Goal: Contribute content: Contribute content

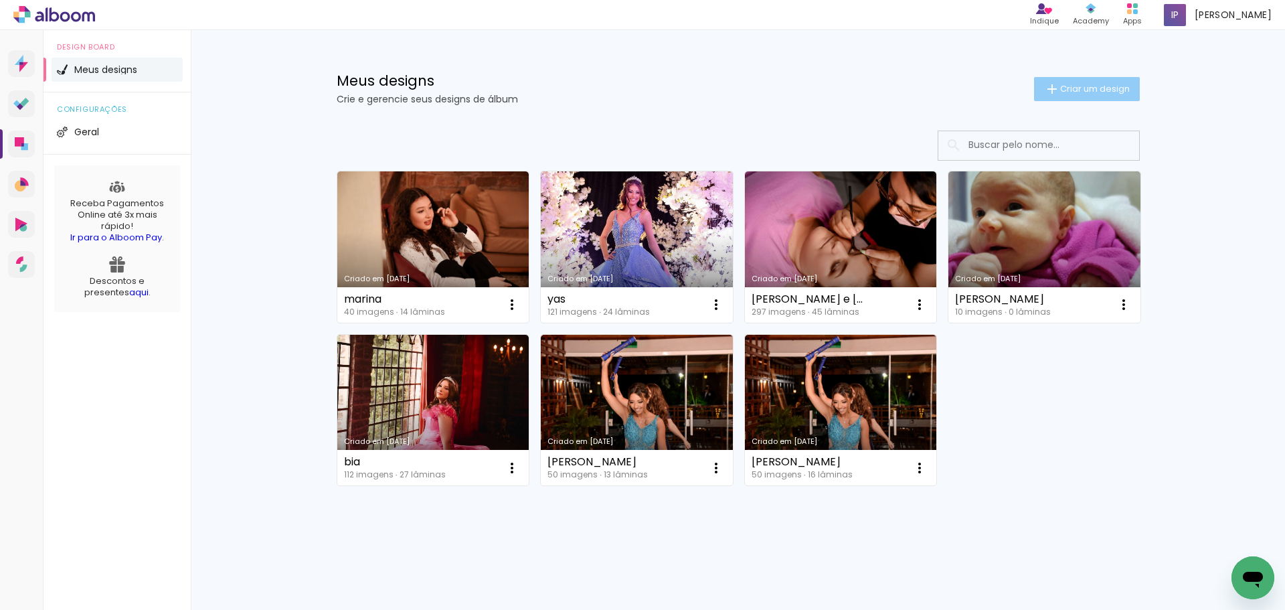
click at [1110, 90] on span "Criar um design" at bounding box center [1095, 88] width 70 height 9
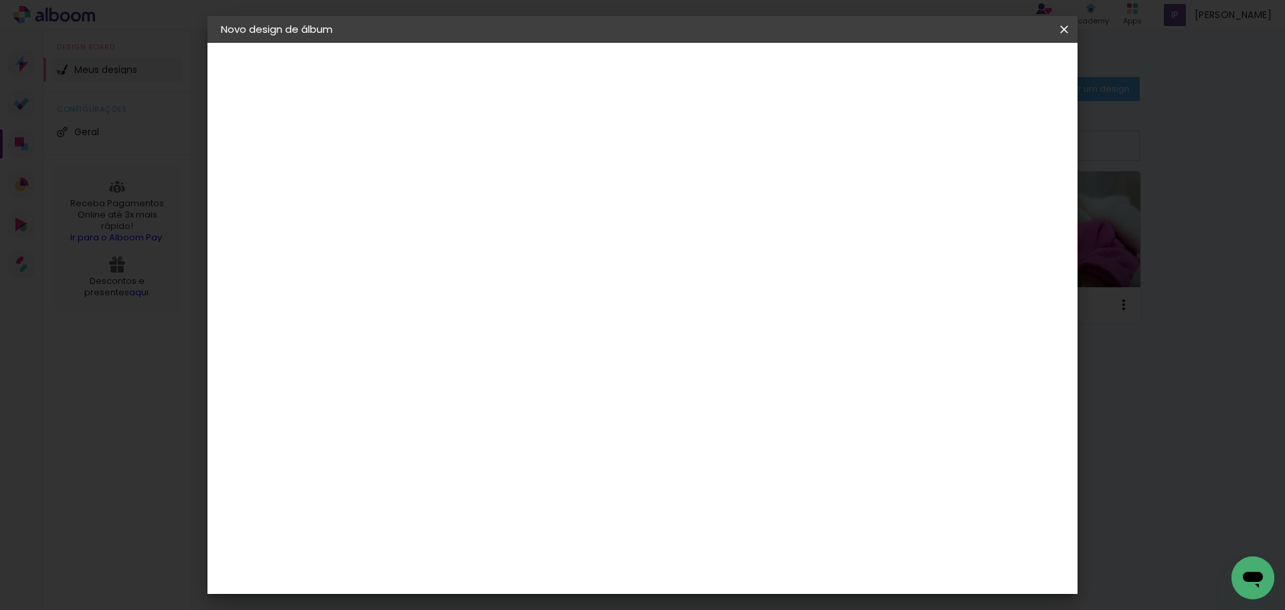
click at [440, 190] on div at bounding box center [440, 190] width 0 height 1
type input "cecxilia"
click at [0, 0] on slot "Avançar" at bounding box center [0, 0] width 0 height 0
click at [682, 79] on paper-button "Avançar" at bounding box center [650, 71] width 66 height 23
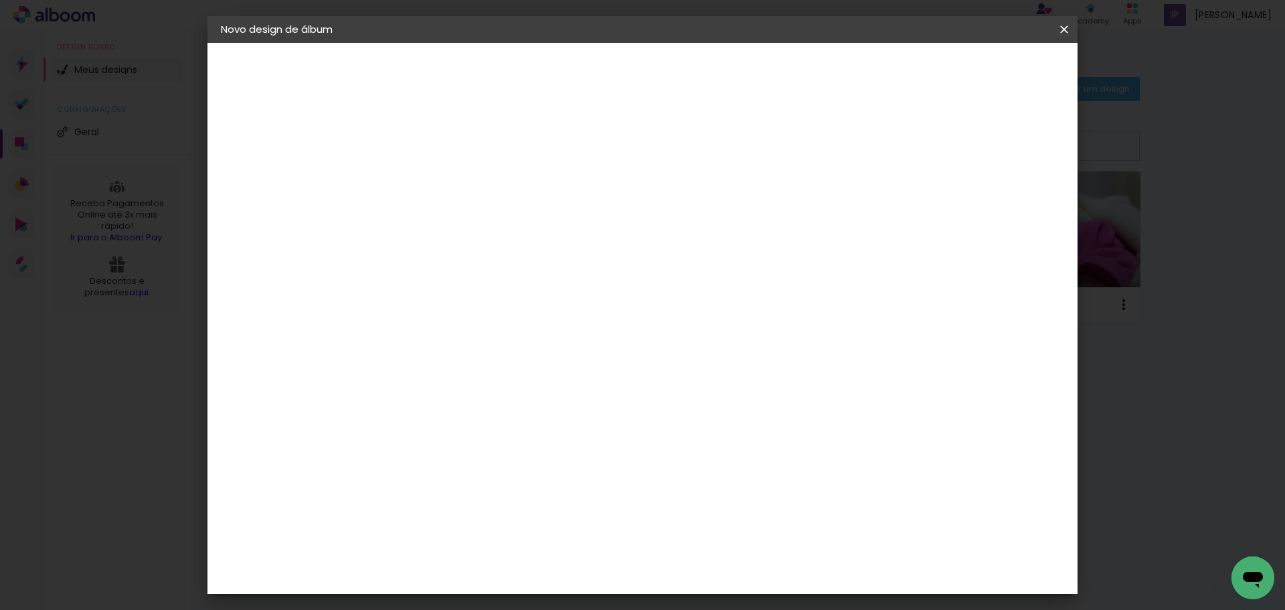
click at [658, 75] on paper-button "Avançar" at bounding box center [625, 71] width 66 height 23
click at [979, 66] on span "Iniciar design" at bounding box center [948, 70] width 61 height 9
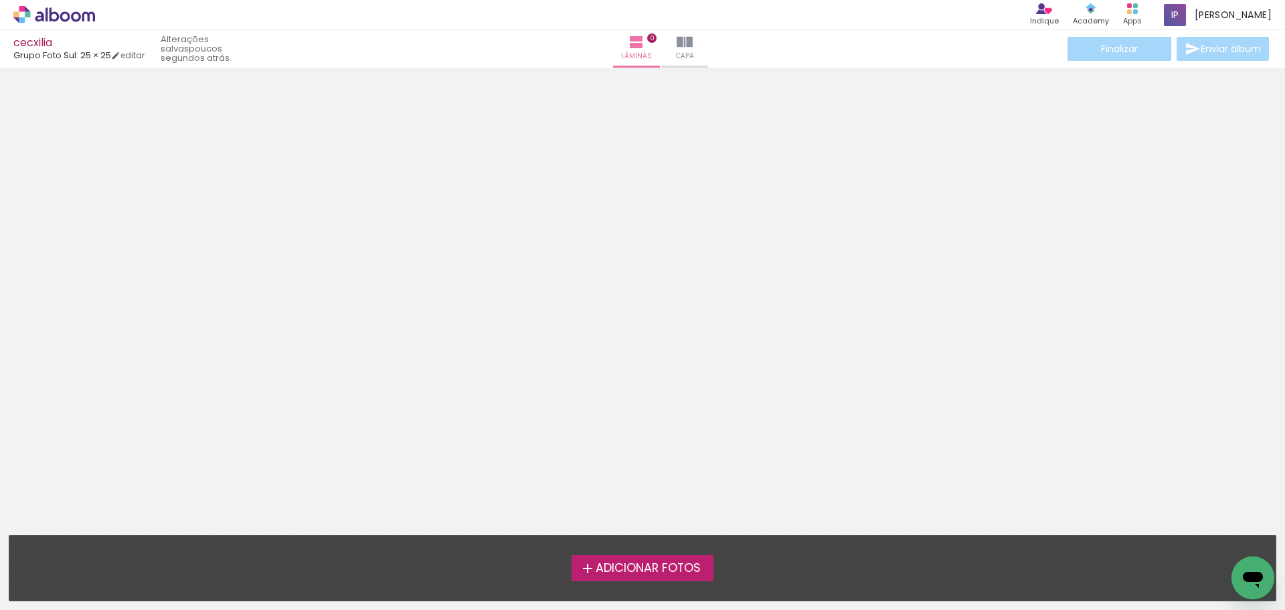
click at [662, 563] on span "Adicionar Fotos" at bounding box center [647, 568] width 105 height 12
click at [0, 0] on input "file" at bounding box center [0, 0] width 0 height 0
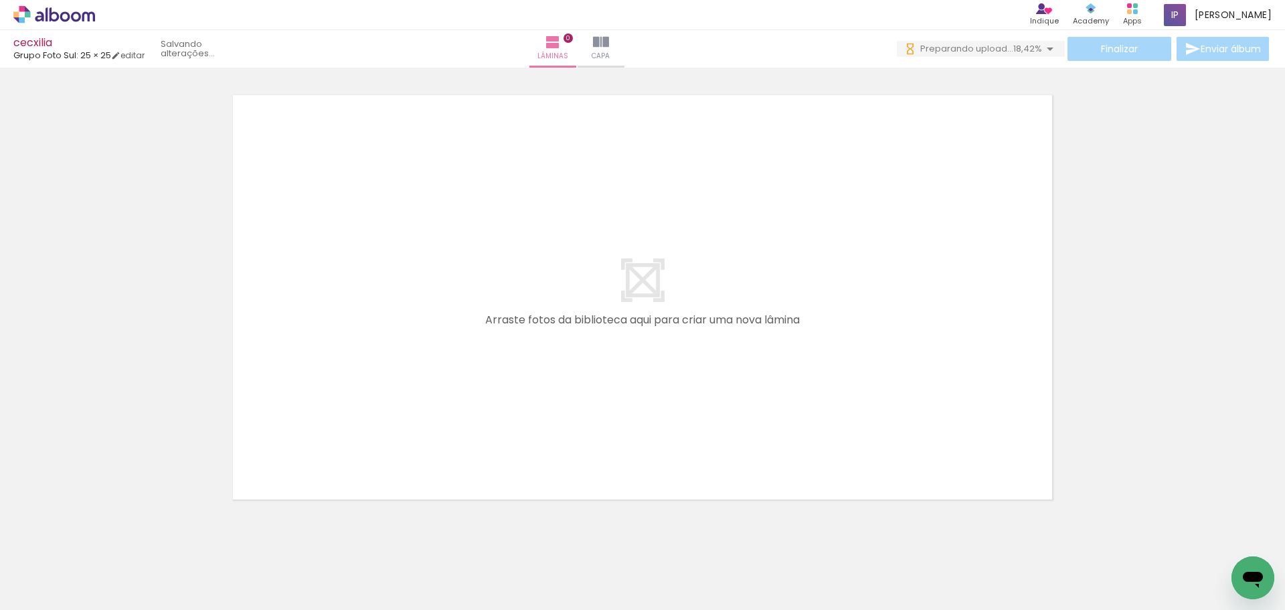
scroll to position [0, 2711]
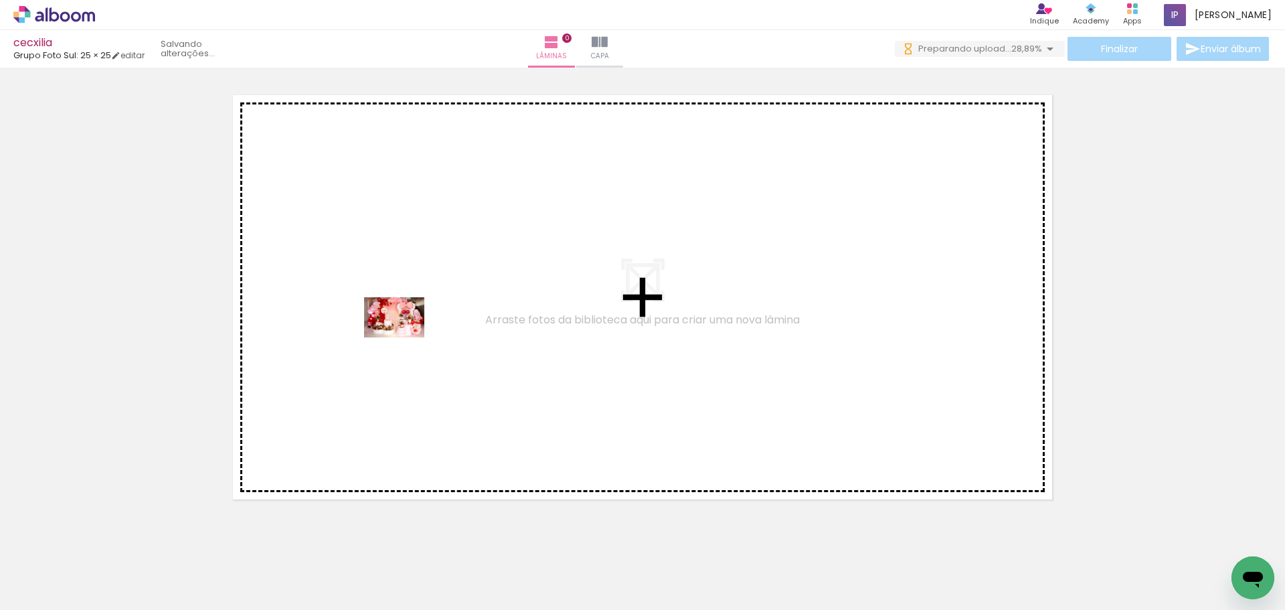
drag, startPoint x: 136, startPoint y: 575, endPoint x: 404, endPoint y: 337, distance: 358.8
click at [404, 337] on quentale-workspace at bounding box center [642, 305] width 1285 height 610
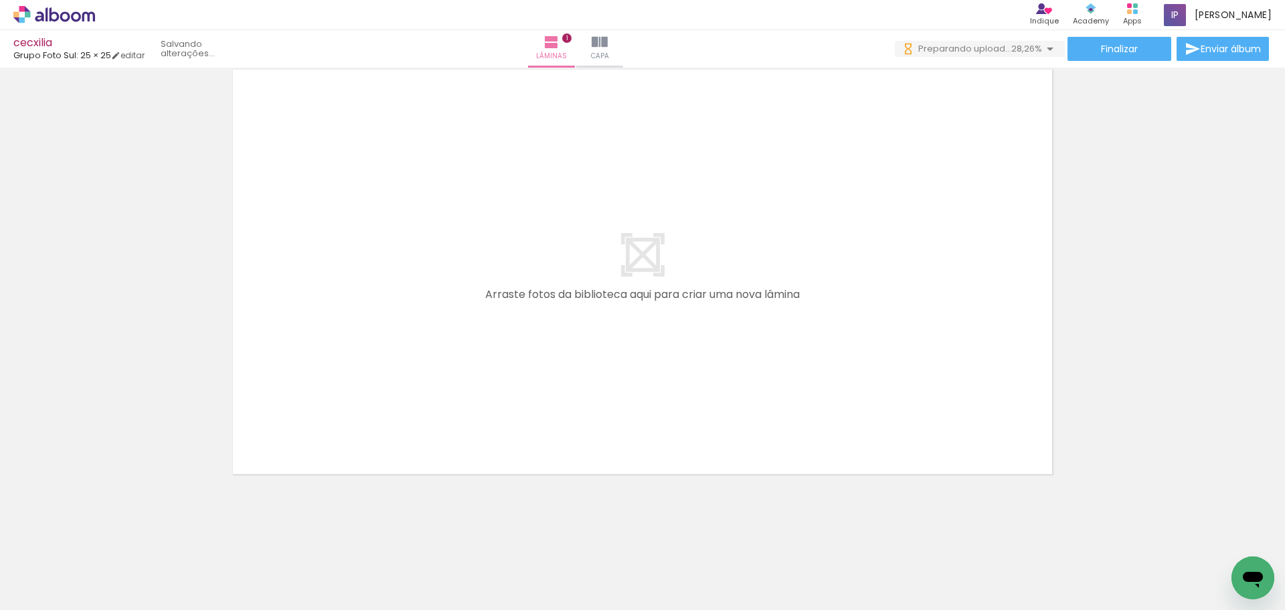
click at [30, 573] on input "Todas as fotos" at bounding box center [37, 568] width 51 height 11
click at [0, 0] on slot "Não utilizadas" at bounding box center [0, 0] width 0 height 0
type input "Não utilizadas"
drag, startPoint x: 139, startPoint y: 571, endPoint x: 305, endPoint y: 410, distance: 231.9
click at [357, 323] on quentale-workspace at bounding box center [642, 305] width 1285 height 610
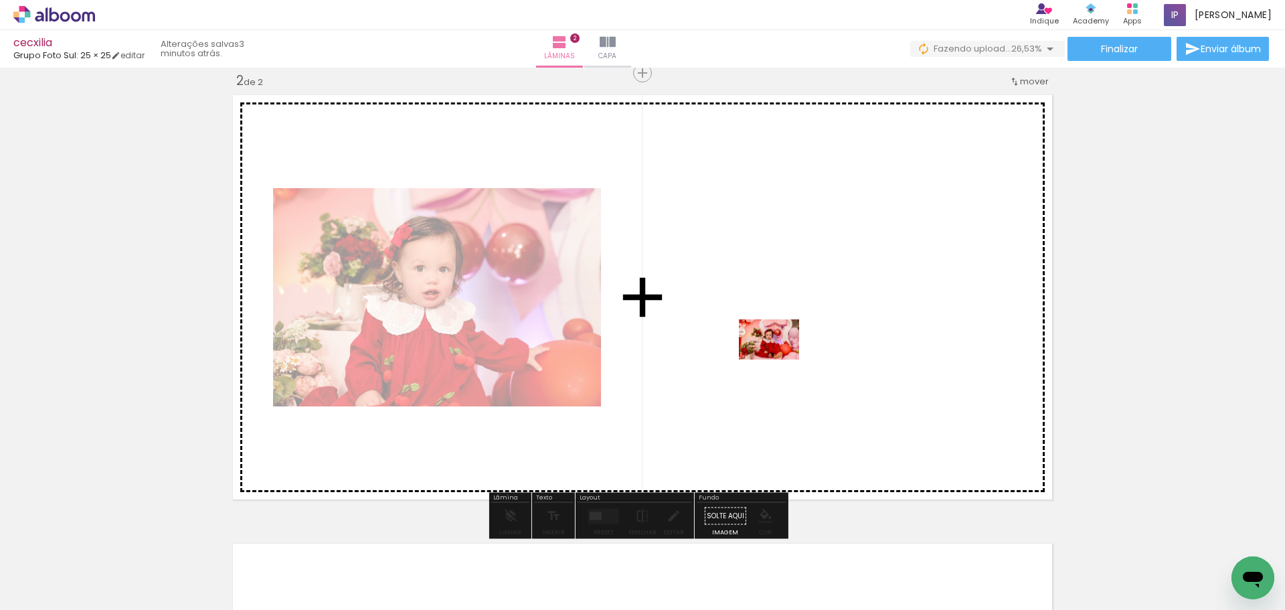
drag, startPoint x: 140, startPoint y: 567, endPoint x: 783, endPoint y: 354, distance: 677.5
click at [783, 354] on quentale-workspace at bounding box center [642, 305] width 1285 height 610
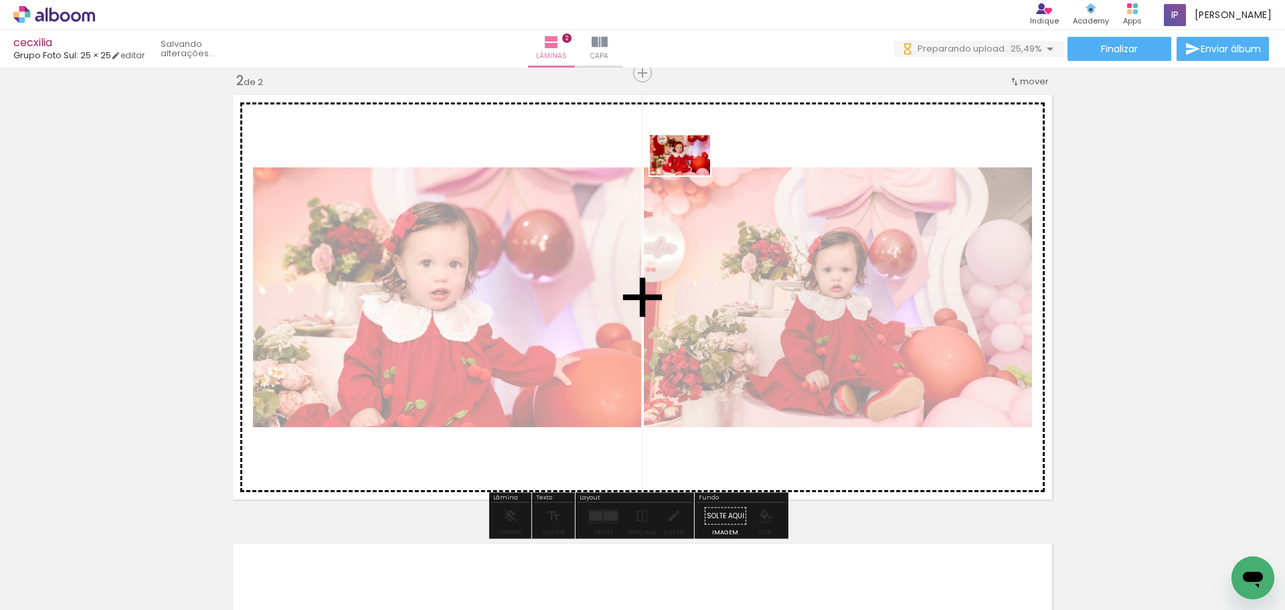
drag, startPoint x: 137, startPoint y: 564, endPoint x: 581, endPoint y: 163, distance: 598.3
click at [666, 160] on quentale-workspace at bounding box center [642, 305] width 1285 height 610
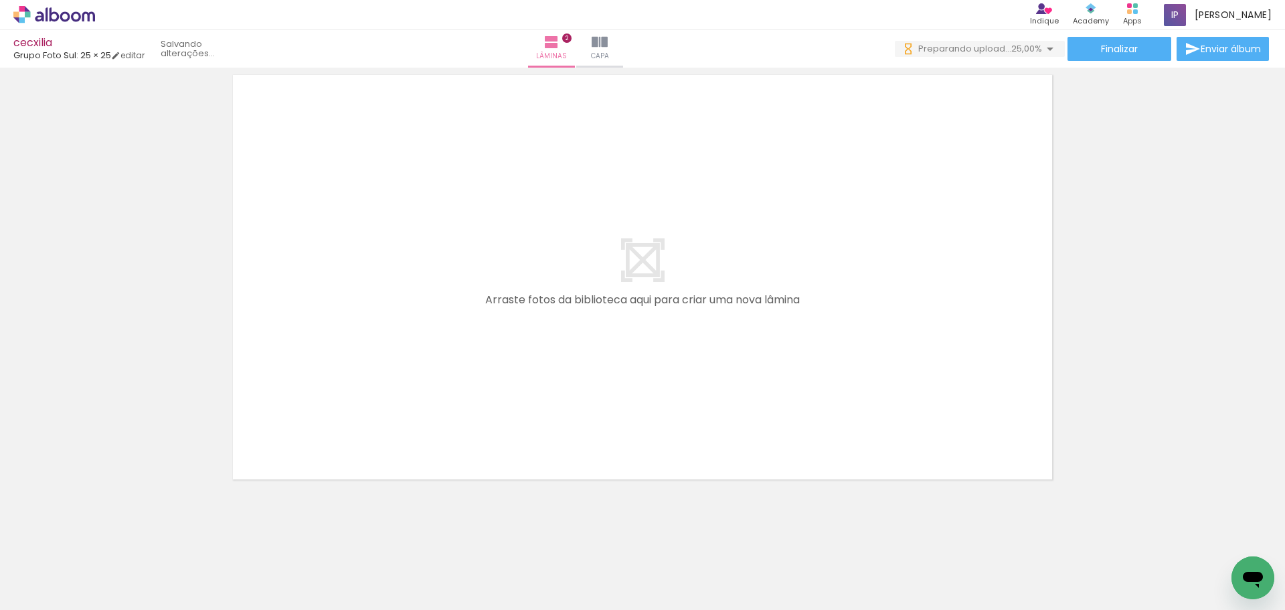
click at [408, 325] on quentale-workspace at bounding box center [642, 305] width 1285 height 610
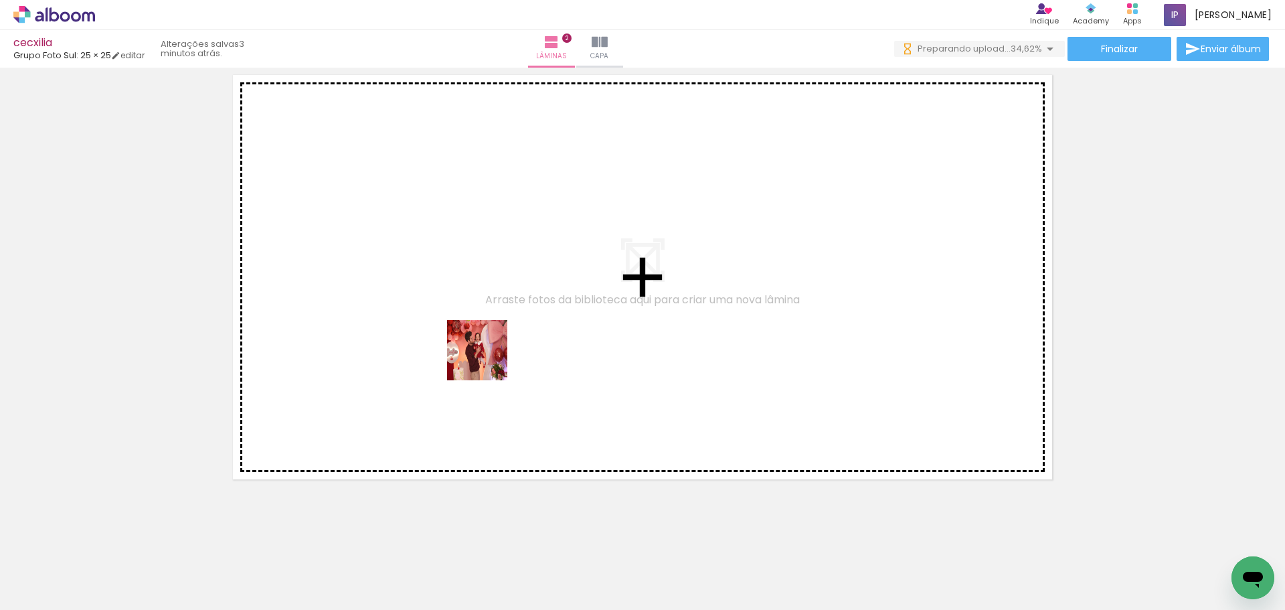
drag, startPoint x: 141, startPoint y: 569, endPoint x: 583, endPoint y: 275, distance: 530.9
click at [583, 275] on quentale-workspace at bounding box center [642, 305] width 1285 height 610
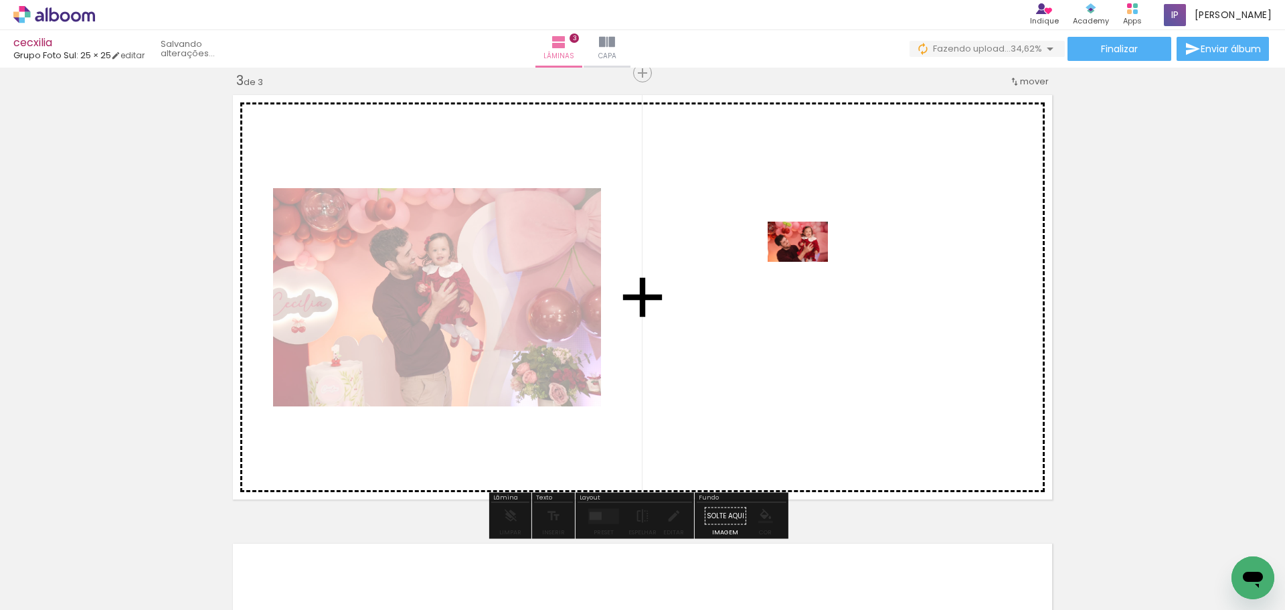
drag, startPoint x: 143, startPoint y: 572, endPoint x: 808, endPoint y: 262, distance: 734.0
click at [808, 262] on quentale-workspace at bounding box center [642, 305] width 1285 height 610
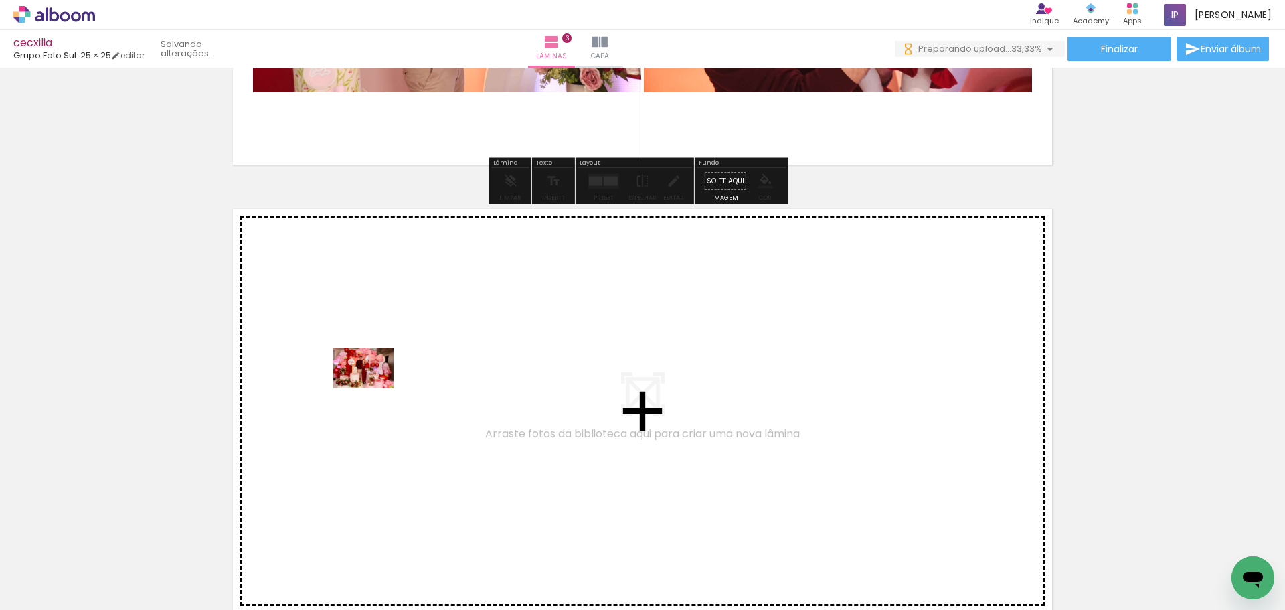
drag, startPoint x: 151, startPoint y: 577, endPoint x: 373, endPoint y: 388, distance: 292.0
click at [373, 388] on quentale-workspace at bounding box center [642, 305] width 1285 height 610
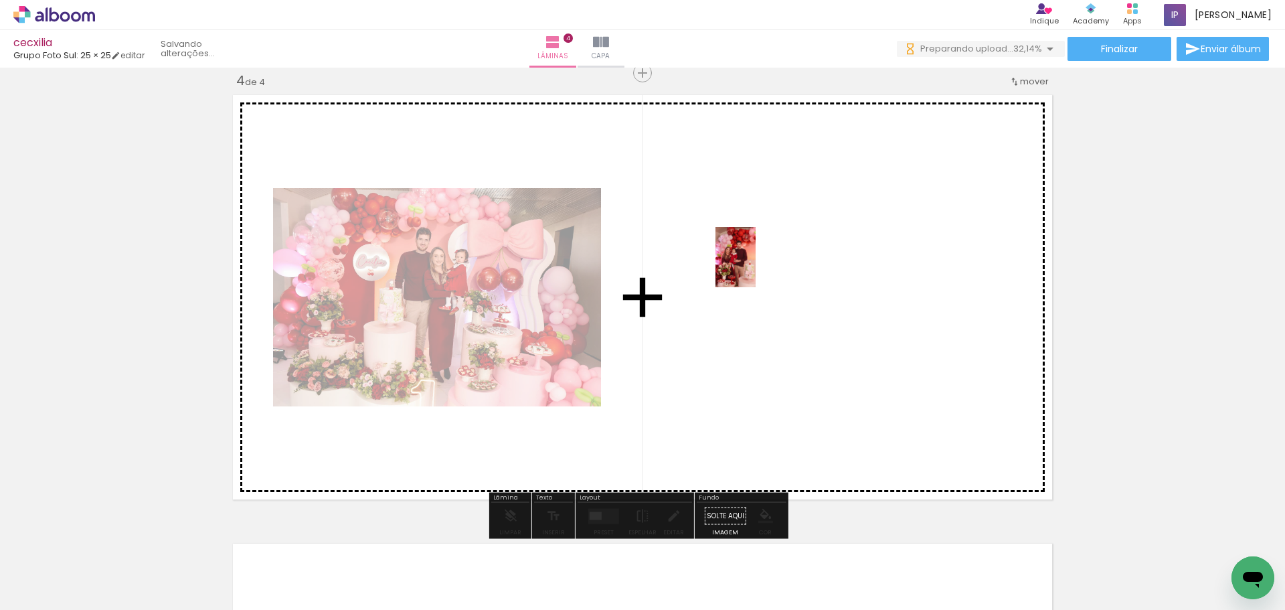
drag, startPoint x: 143, startPoint y: 571, endPoint x: 759, endPoint y: 266, distance: 687.6
click at [759, 266] on quentale-workspace at bounding box center [642, 305] width 1285 height 610
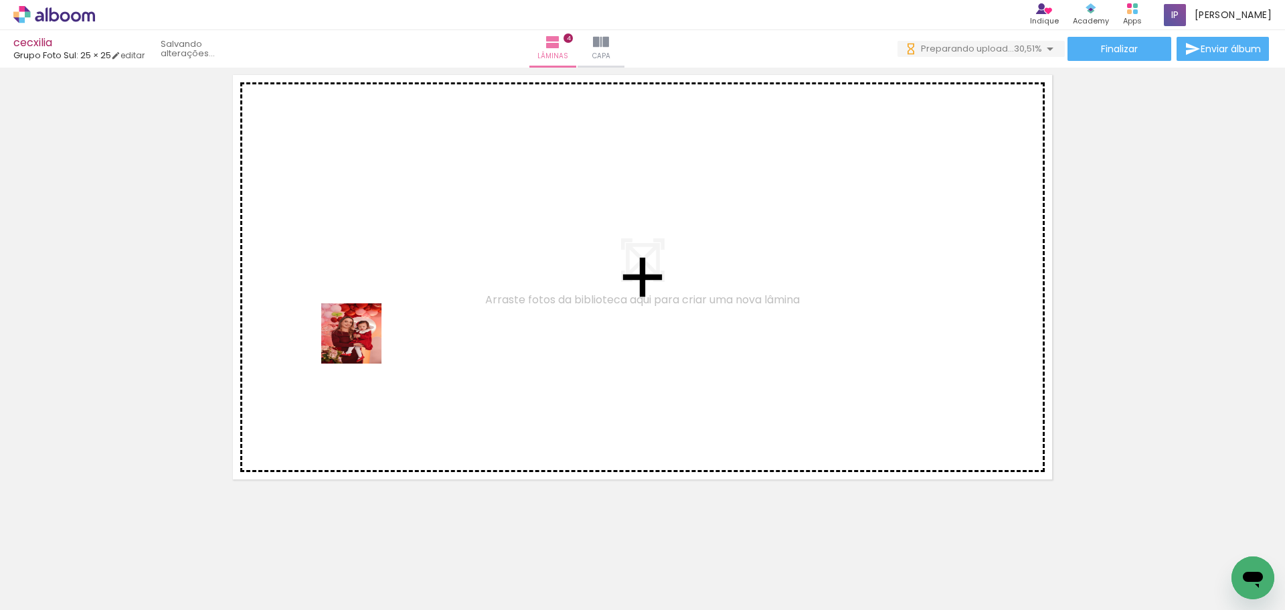
drag, startPoint x: 218, startPoint y: 581, endPoint x: 368, endPoint y: 320, distance: 300.9
click at [368, 320] on quentale-workspace at bounding box center [642, 305] width 1285 height 610
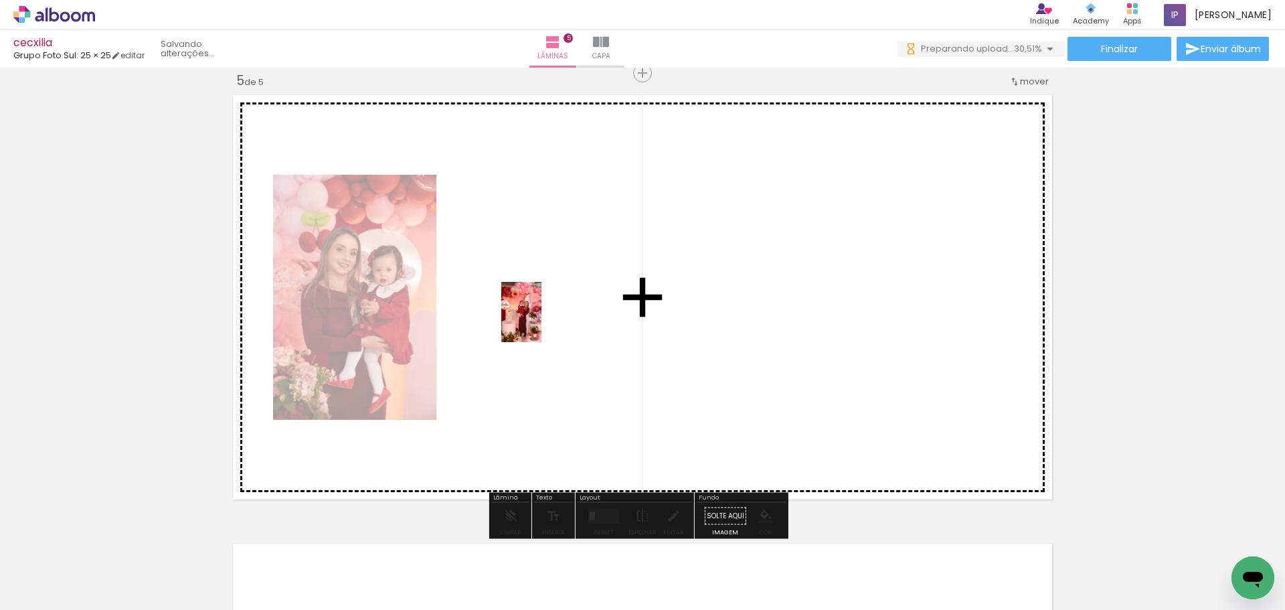
drag, startPoint x: 212, startPoint y: 583, endPoint x: 331, endPoint y: 200, distance: 400.6
click at [545, 318] on quentale-workspace at bounding box center [642, 305] width 1285 height 610
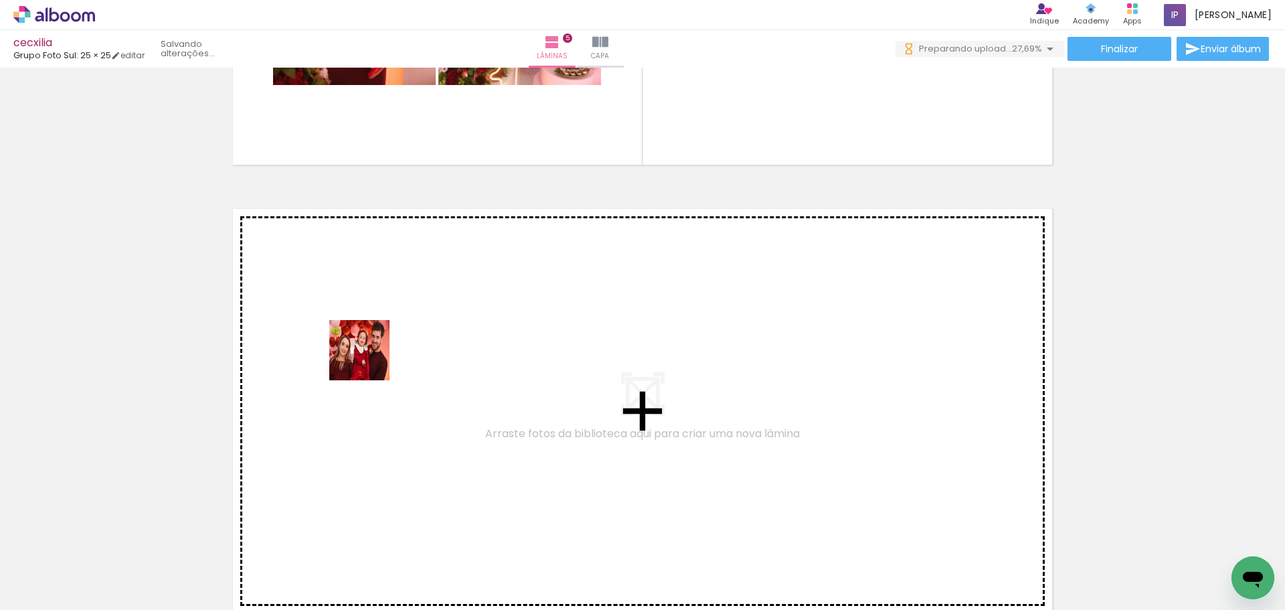
drag, startPoint x: 136, startPoint y: 565, endPoint x: 369, endPoint y: 360, distance: 310.1
click at [369, 360] on quentale-workspace at bounding box center [642, 305] width 1285 height 610
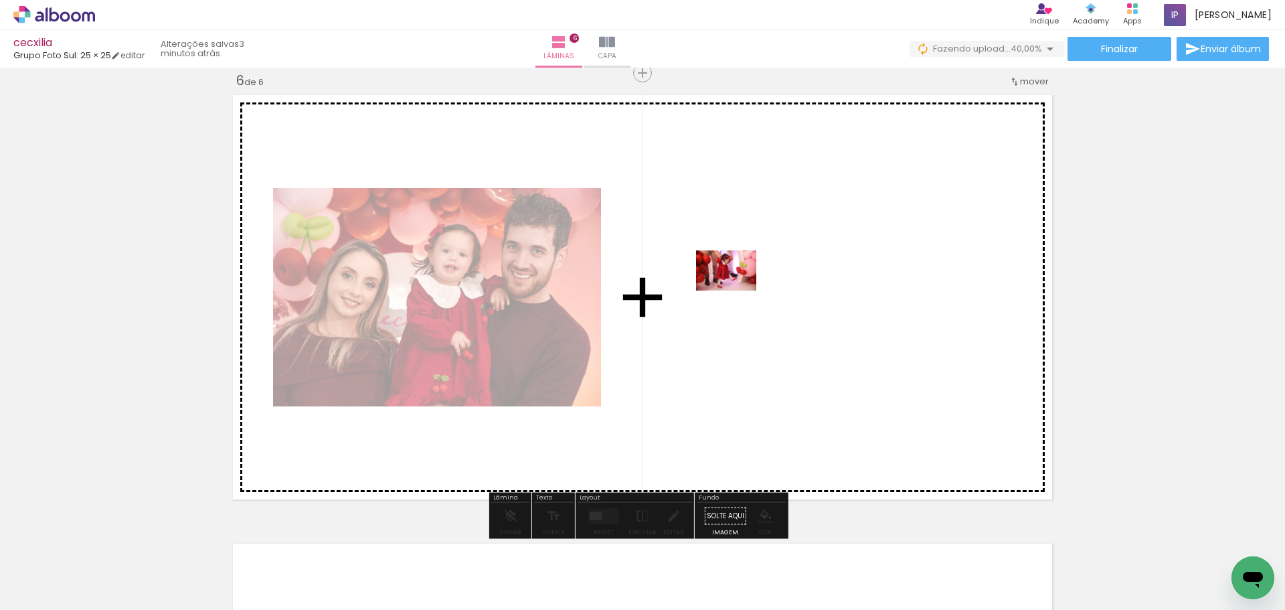
click at [736, 290] on quentale-workspace at bounding box center [642, 305] width 1285 height 610
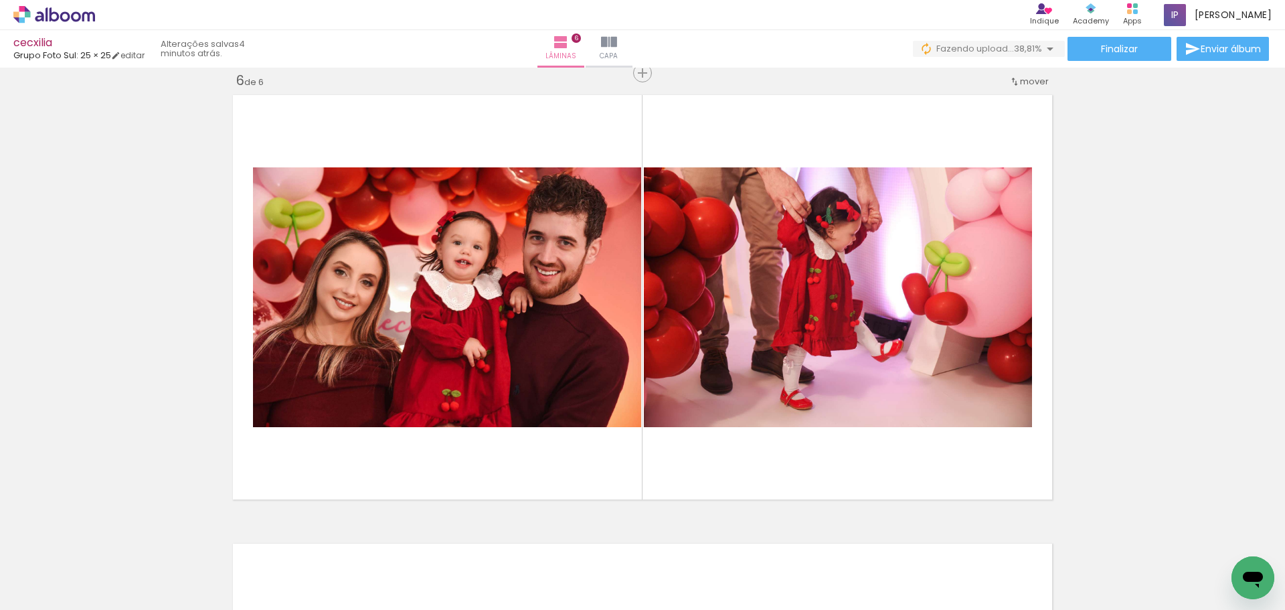
scroll to position [0, 2951]
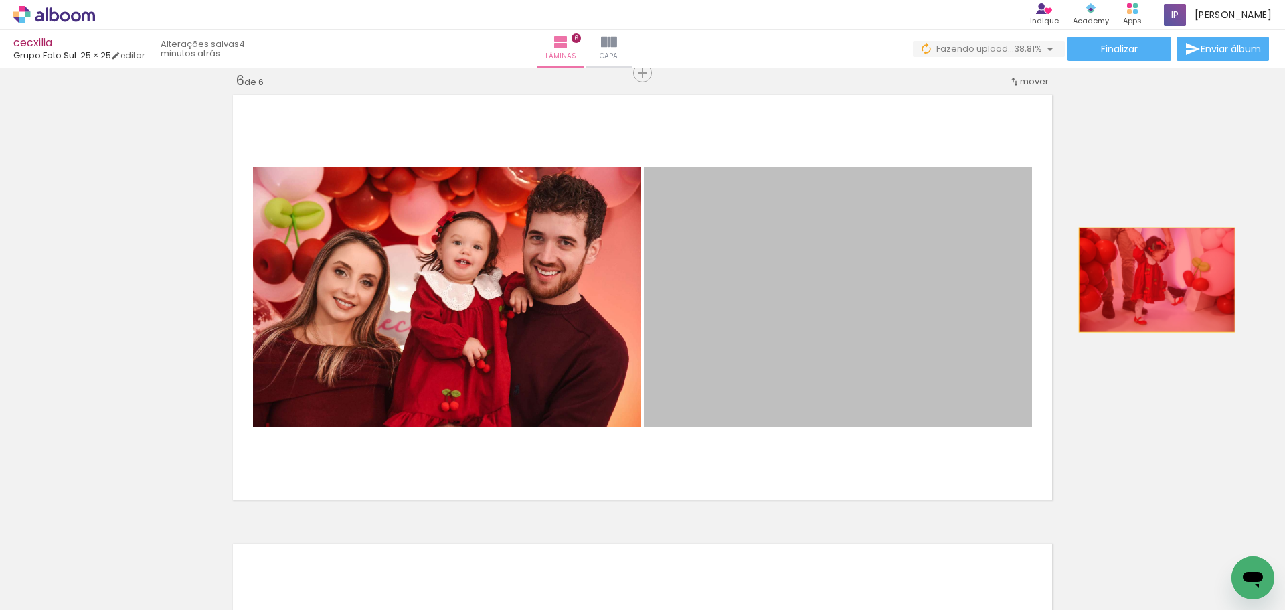
drag, startPoint x: 824, startPoint y: 320, endPoint x: 1129, endPoint y: 283, distance: 308.0
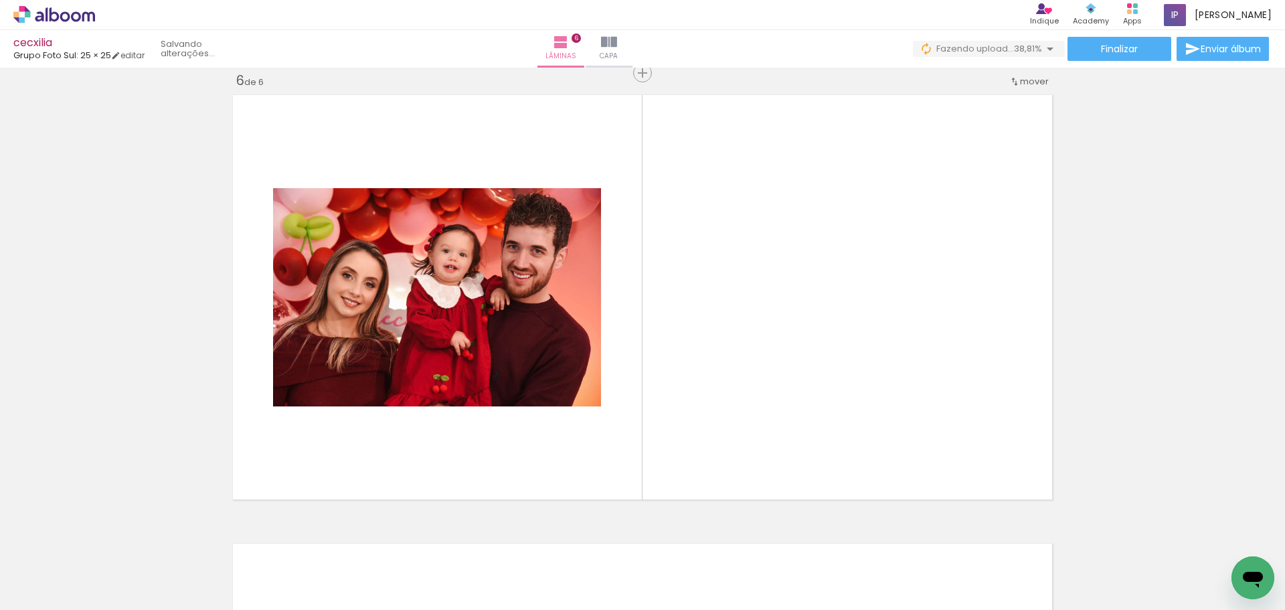
click at [678, 537] on iron-icon at bounding box center [676, 538] width 14 height 14
drag, startPoint x: 861, startPoint y: 567, endPoint x: 870, endPoint y: 388, distance: 178.9
click at [870, 388] on quentale-workspace at bounding box center [642, 305] width 1285 height 610
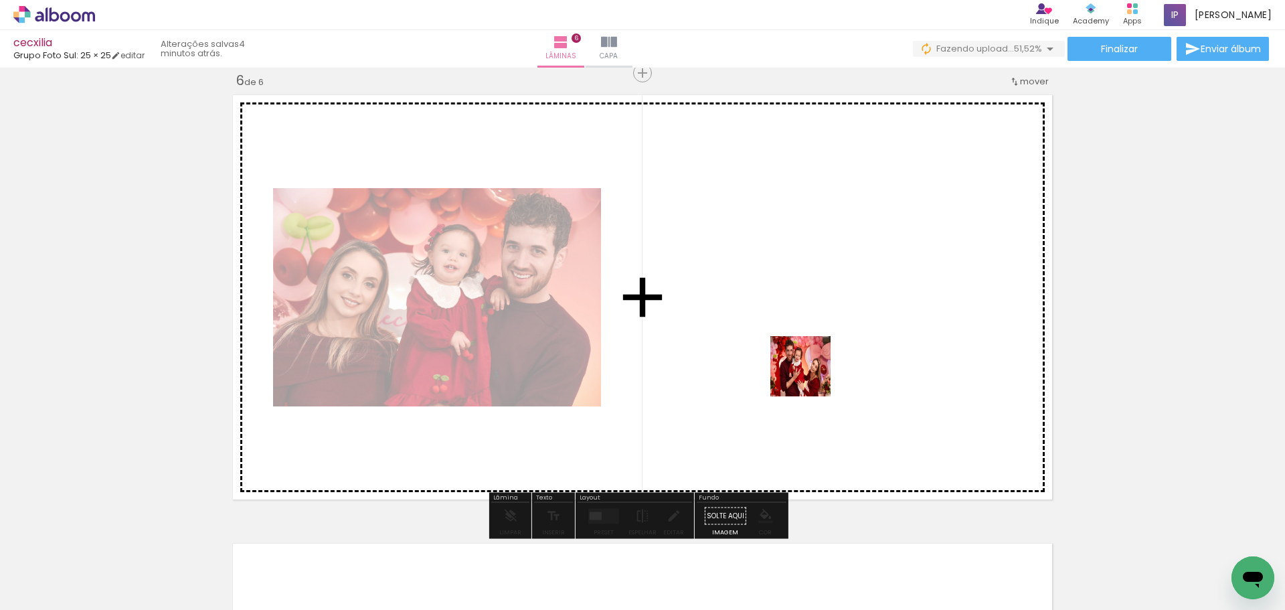
drag, startPoint x: 782, startPoint y: 579, endPoint x: 810, endPoint y: 373, distance: 208.1
click at [810, 373] on quentale-workspace at bounding box center [642, 305] width 1285 height 610
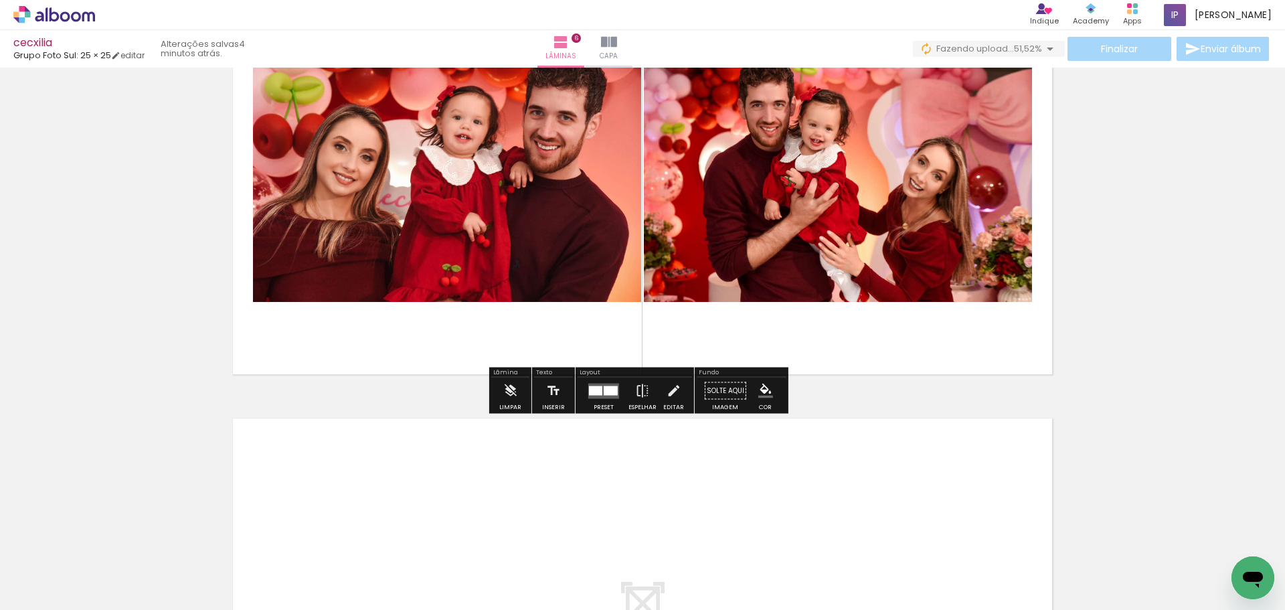
scroll to position [2526, 0]
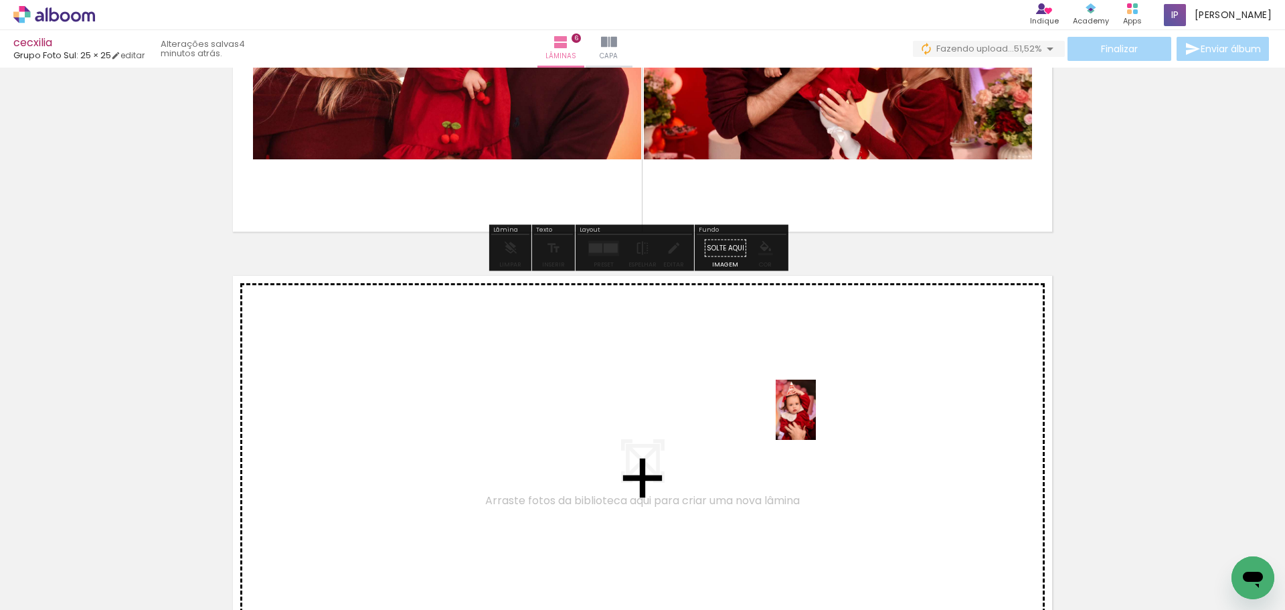
drag, startPoint x: 858, startPoint y: 561, endPoint x: 816, endPoint y: 420, distance: 147.5
click at [816, 420] on quentale-workspace at bounding box center [642, 305] width 1285 height 610
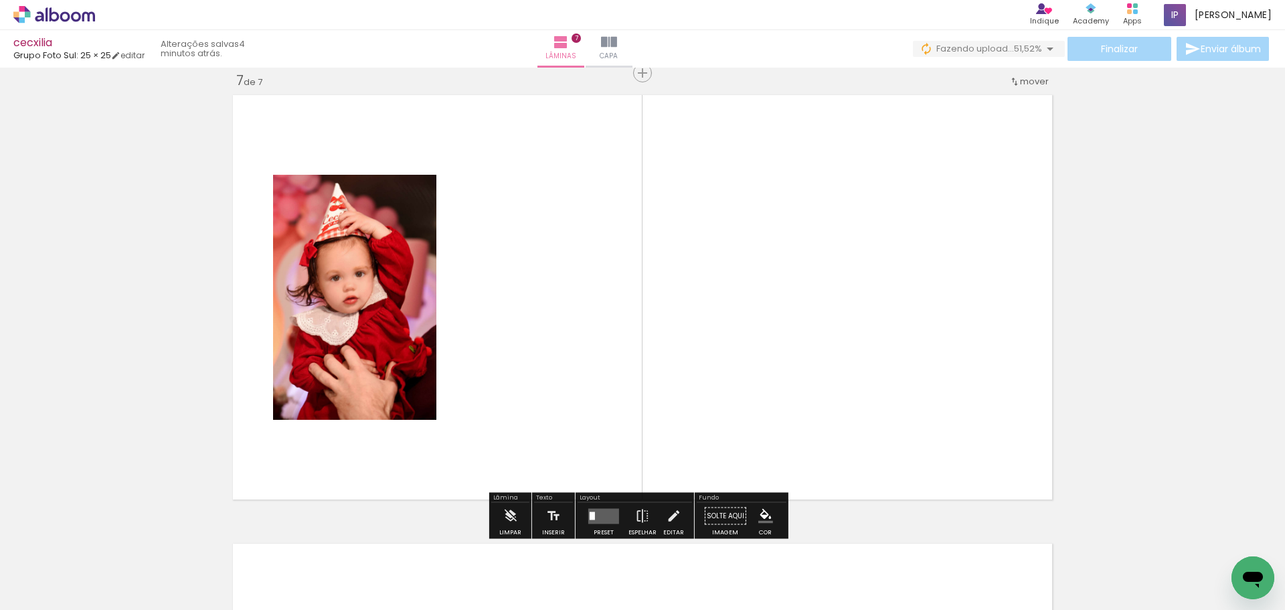
scroll to position [2974, 0]
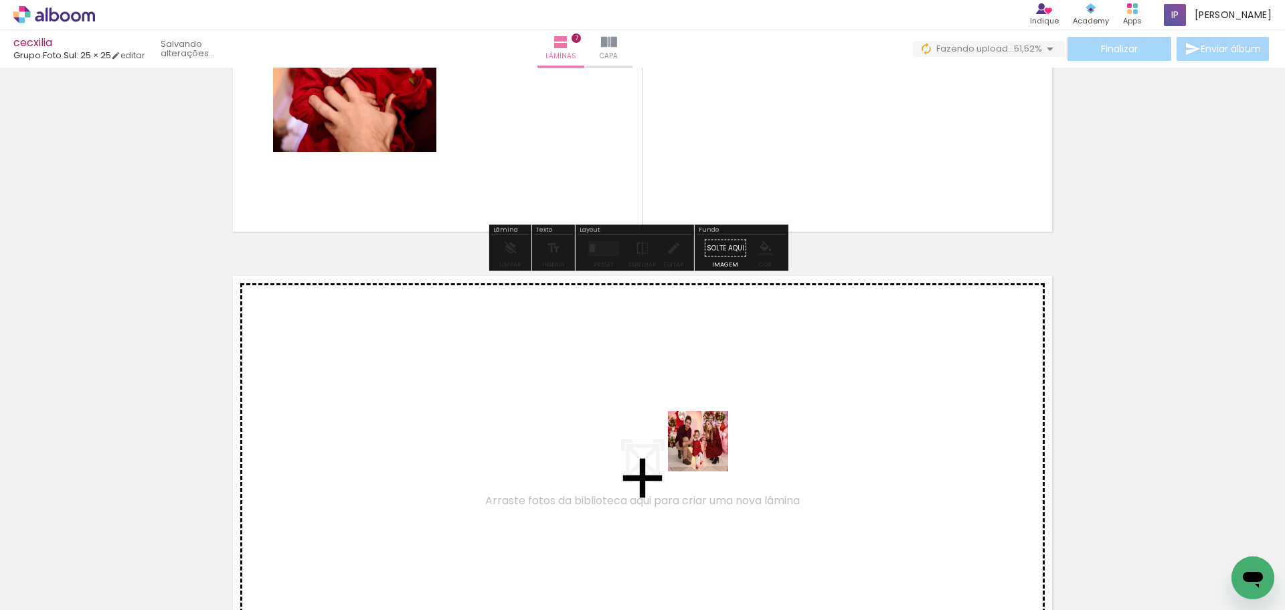
drag, startPoint x: 781, startPoint y: 567, endPoint x: 687, endPoint y: 422, distance: 172.8
click at [687, 422] on quentale-workspace at bounding box center [642, 305] width 1285 height 610
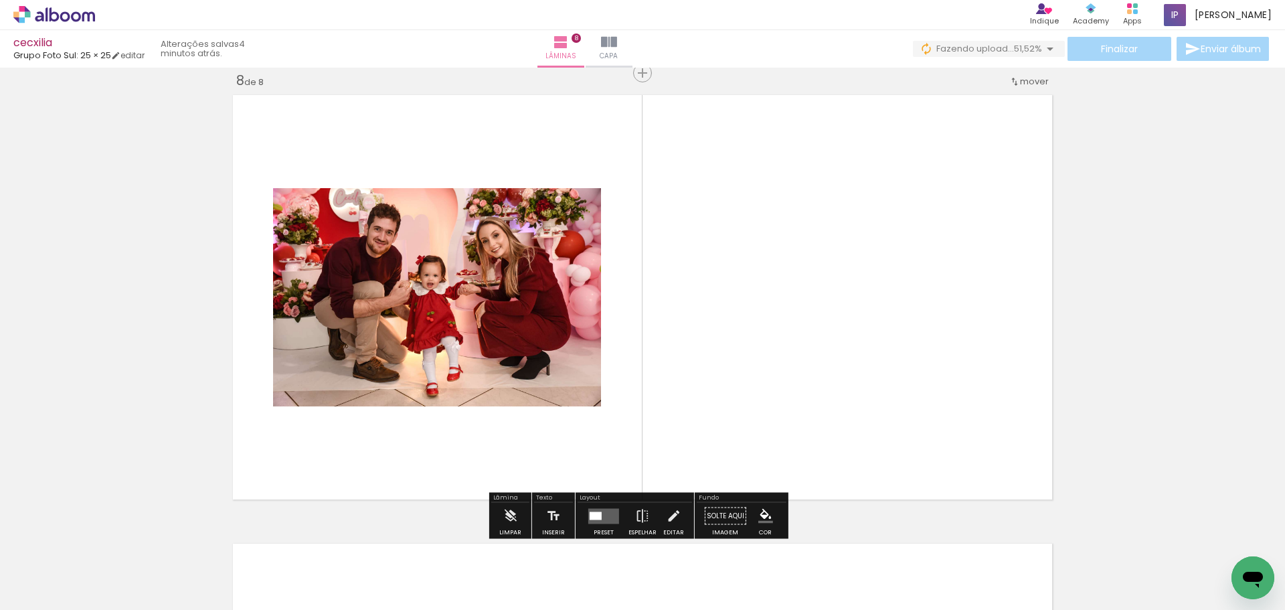
scroll to position [0, 0]
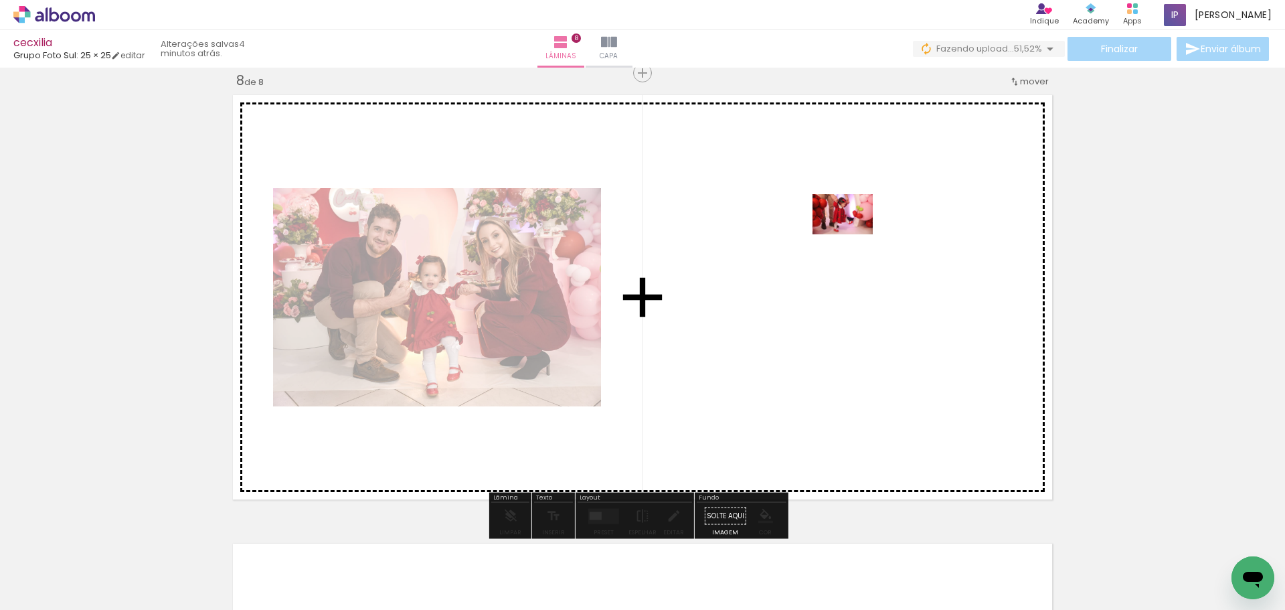
drag, startPoint x: 125, startPoint y: 575, endPoint x: 852, endPoint y: 234, distance: 803.1
click at [852, 234] on quentale-workspace at bounding box center [642, 305] width 1285 height 610
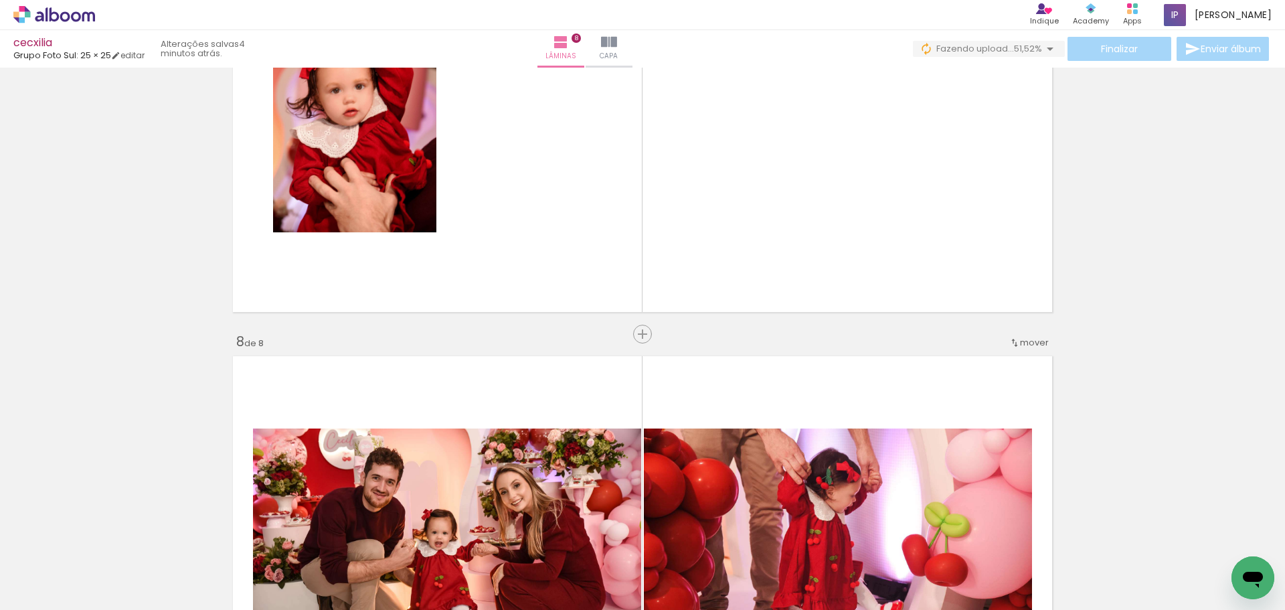
scroll to position [2887, 0]
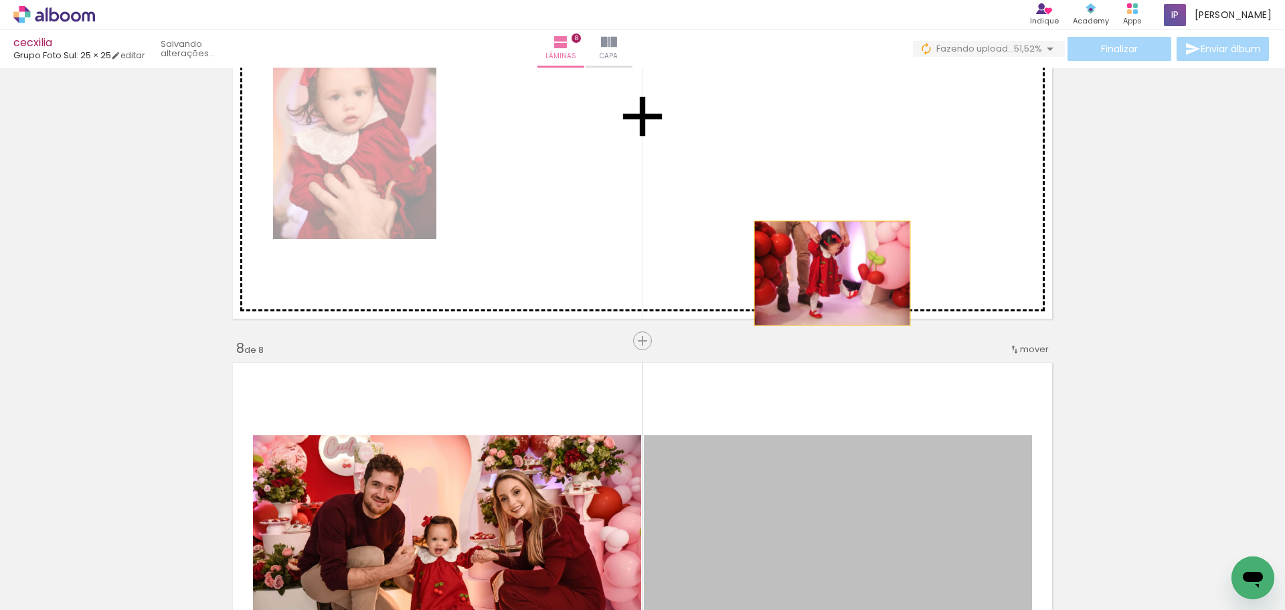
drag, startPoint x: 868, startPoint y: 474, endPoint x: 1284, endPoint y: 602, distance: 434.5
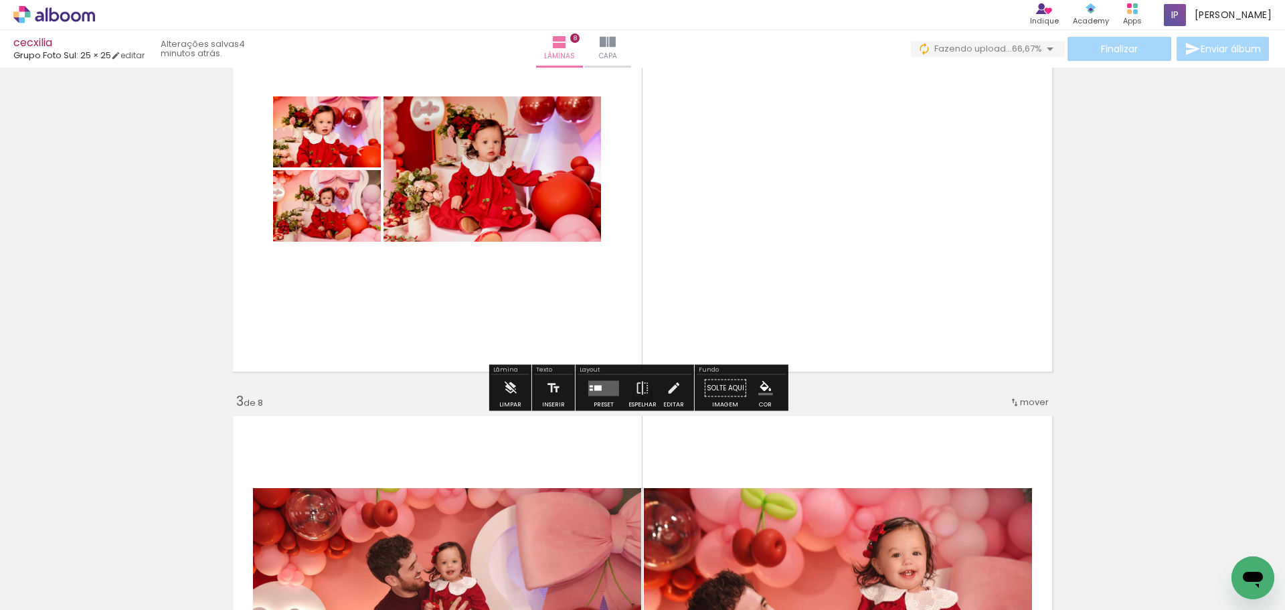
scroll to position [602, 0]
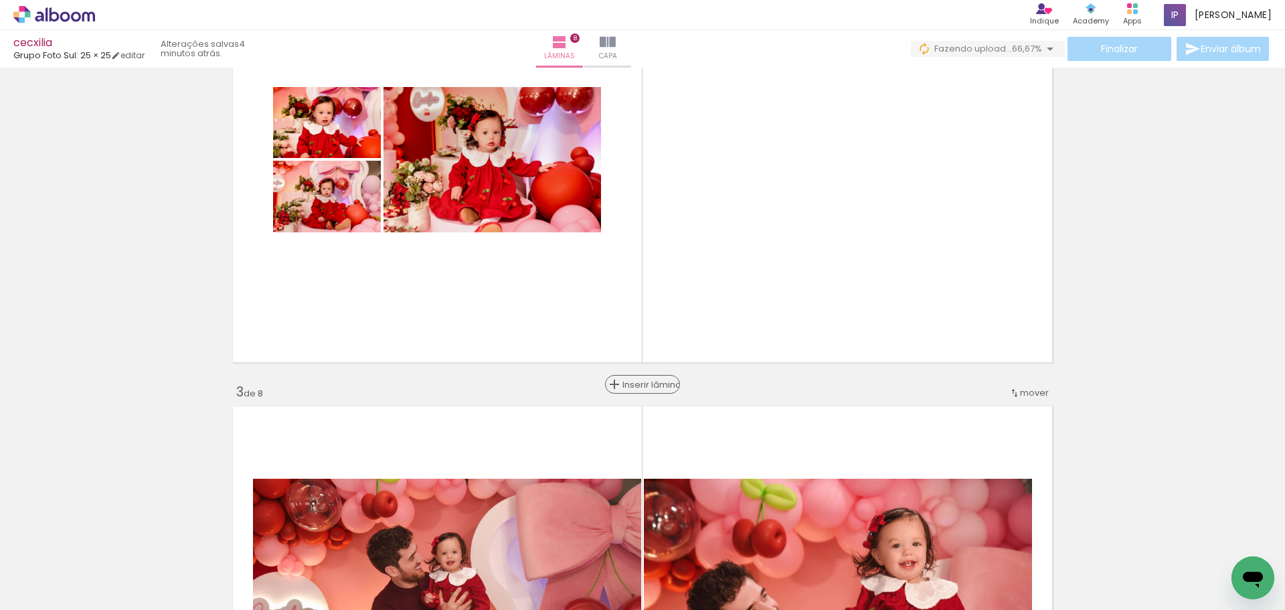
click at [646, 388] on span "Inserir lâmina" at bounding box center [648, 384] width 52 height 9
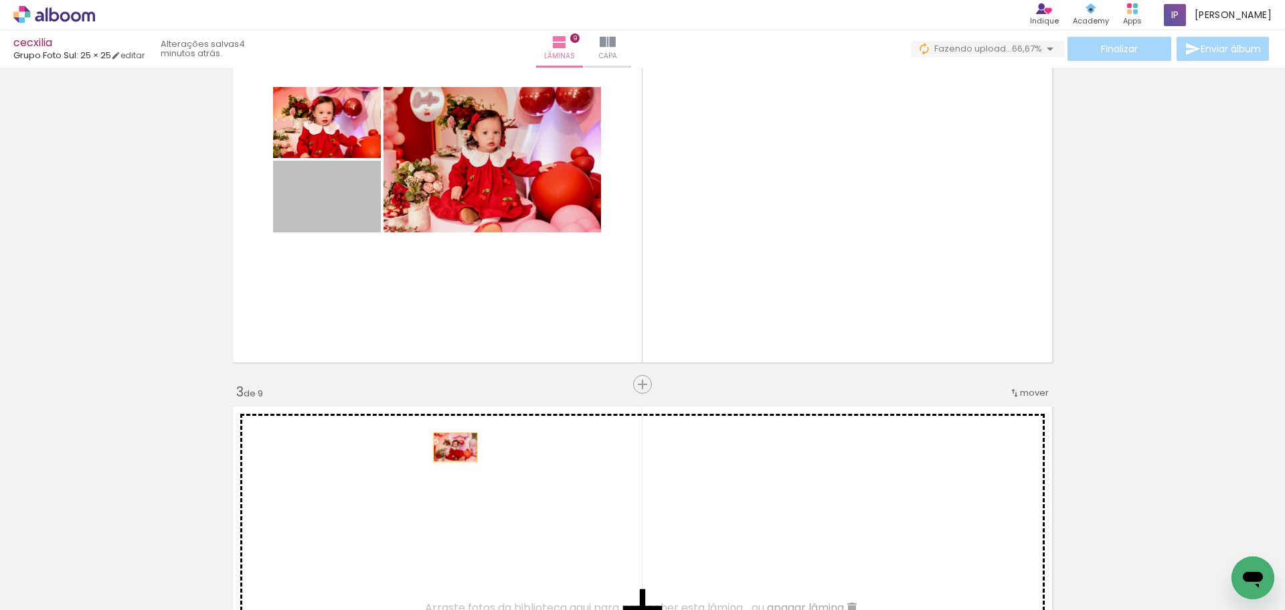
drag, startPoint x: 343, startPoint y: 204, endPoint x: 450, endPoint y: 447, distance: 265.4
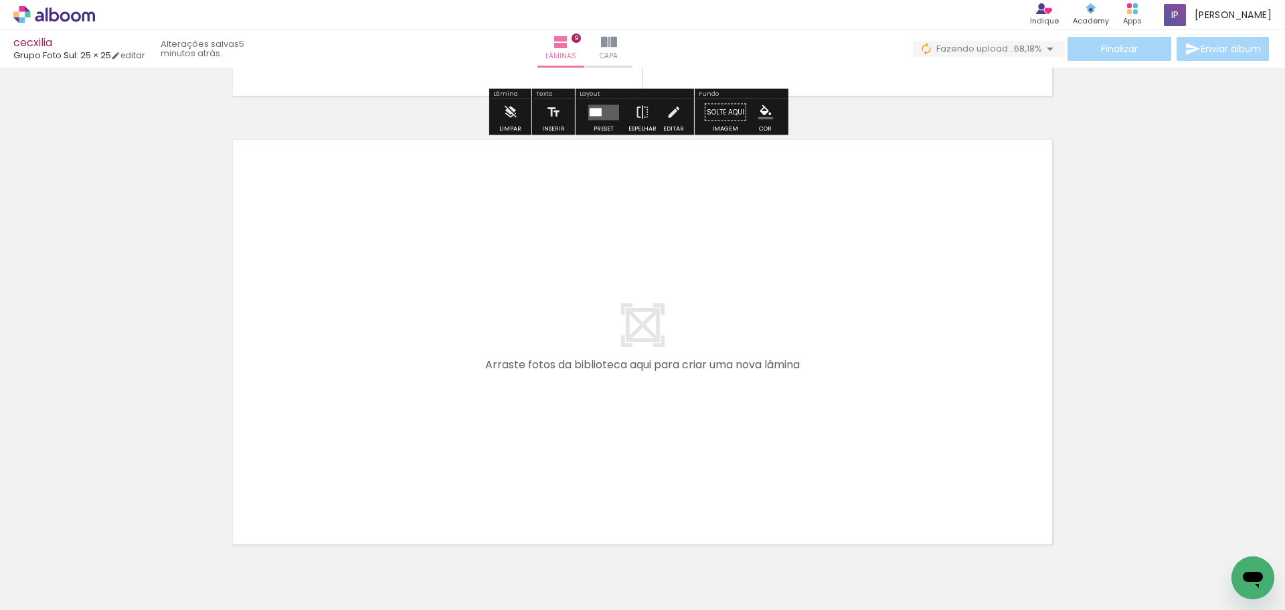
scroll to position [4065, 0]
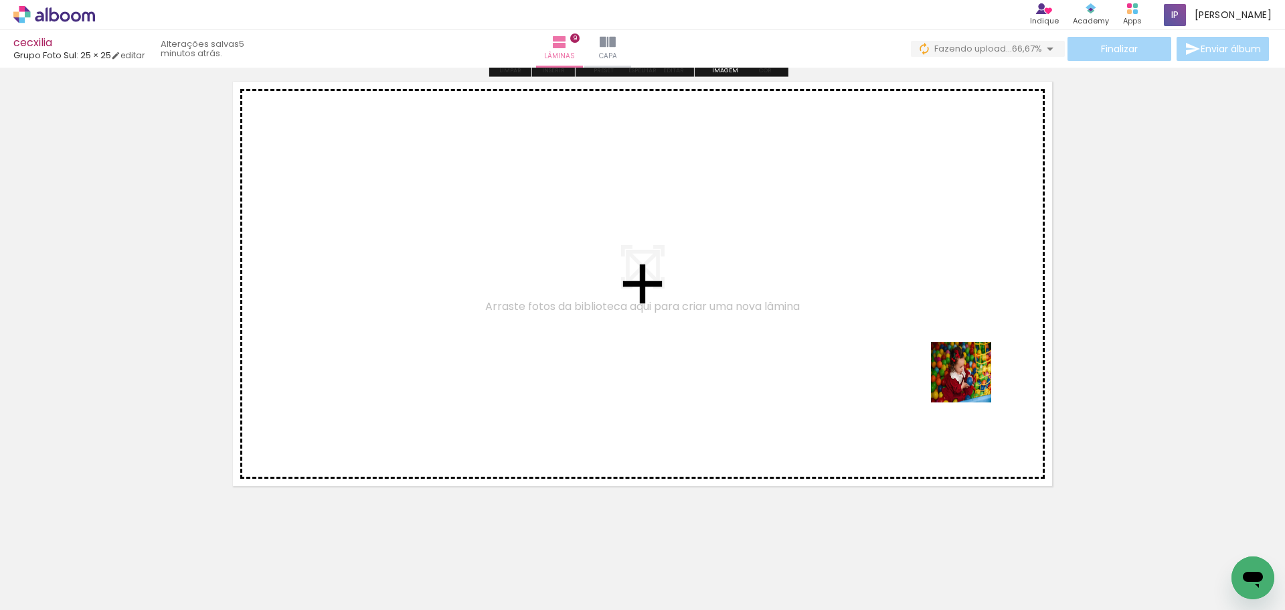
drag, startPoint x: 1174, startPoint y: 569, endPoint x: 929, endPoint y: 341, distance: 334.7
click at [929, 341] on quentale-workspace at bounding box center [642, 305] width 1285 height 610
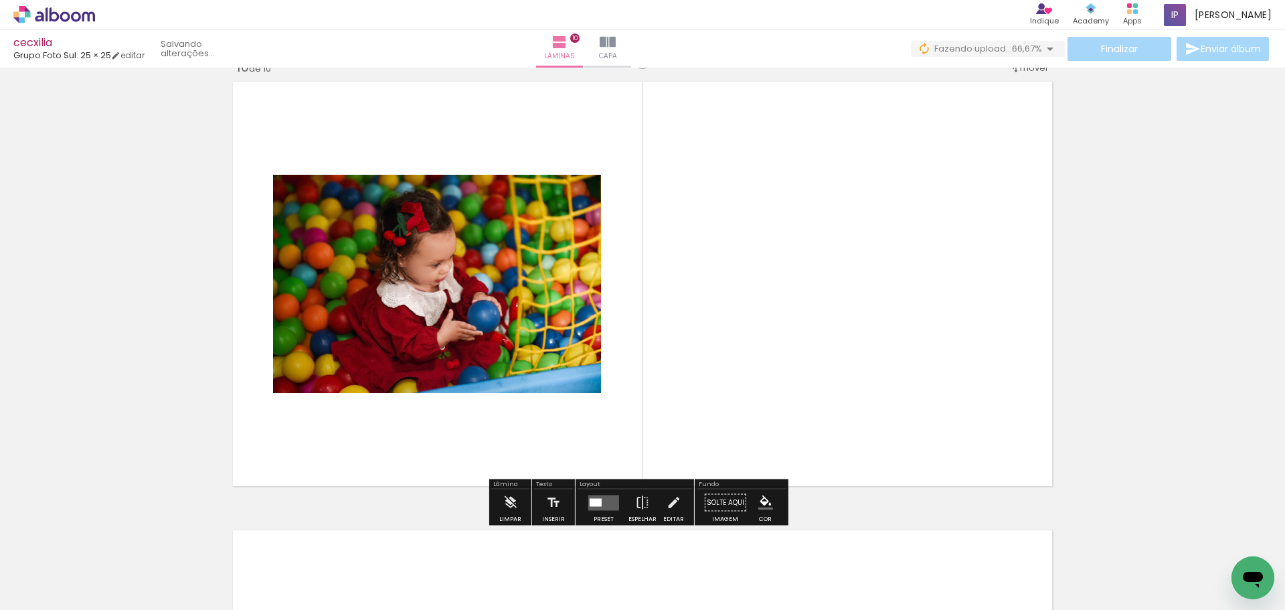
scroll to position [4051, 0]
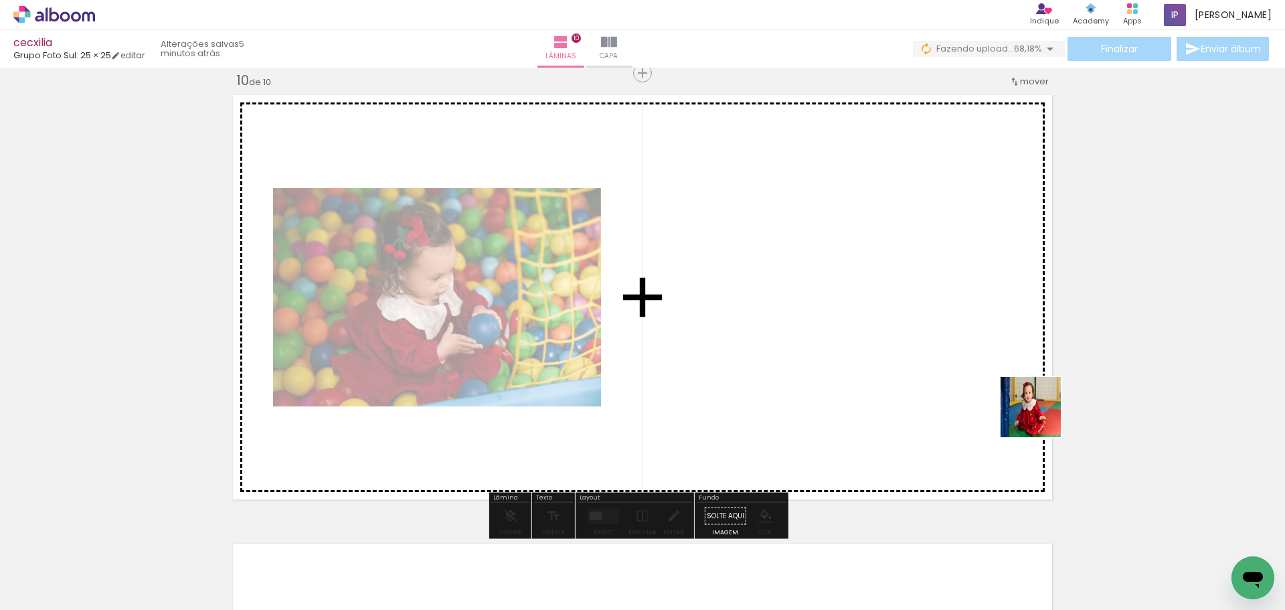
drag, startPoint x: 1228, startPoint y: 561, endPoint x: 920, endPoint y: 364, distance: 365.6
click at [920, 364] on quentale-workspace at bounding box center [642, 305] width 1285 height 610
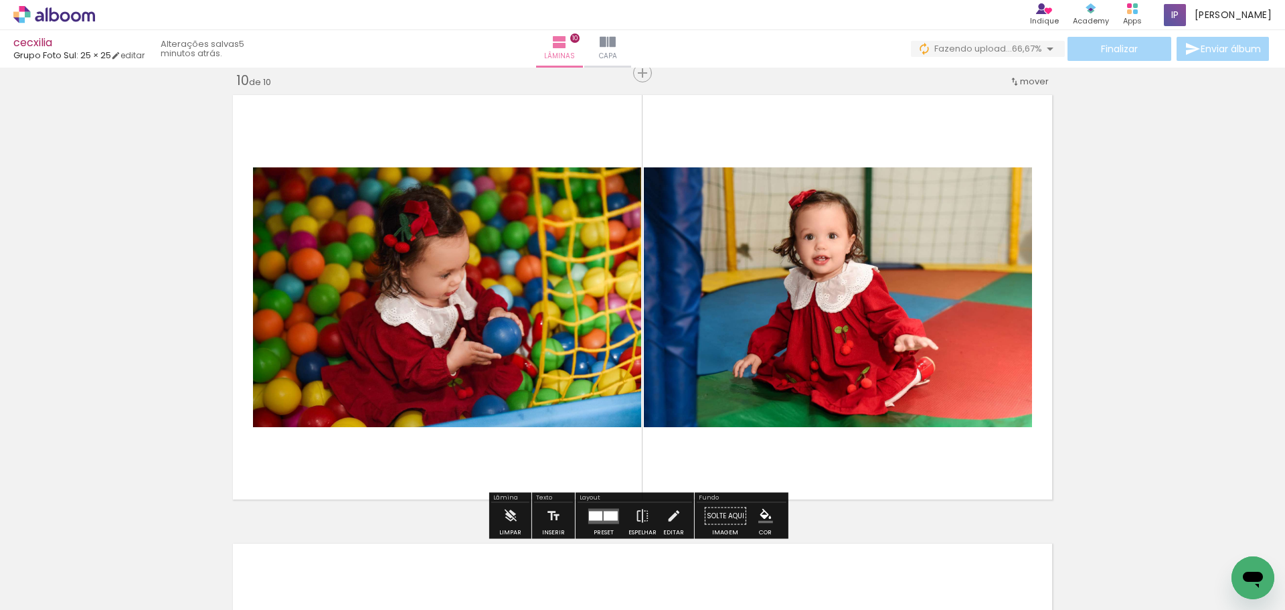
scroll to position [4453, 0]
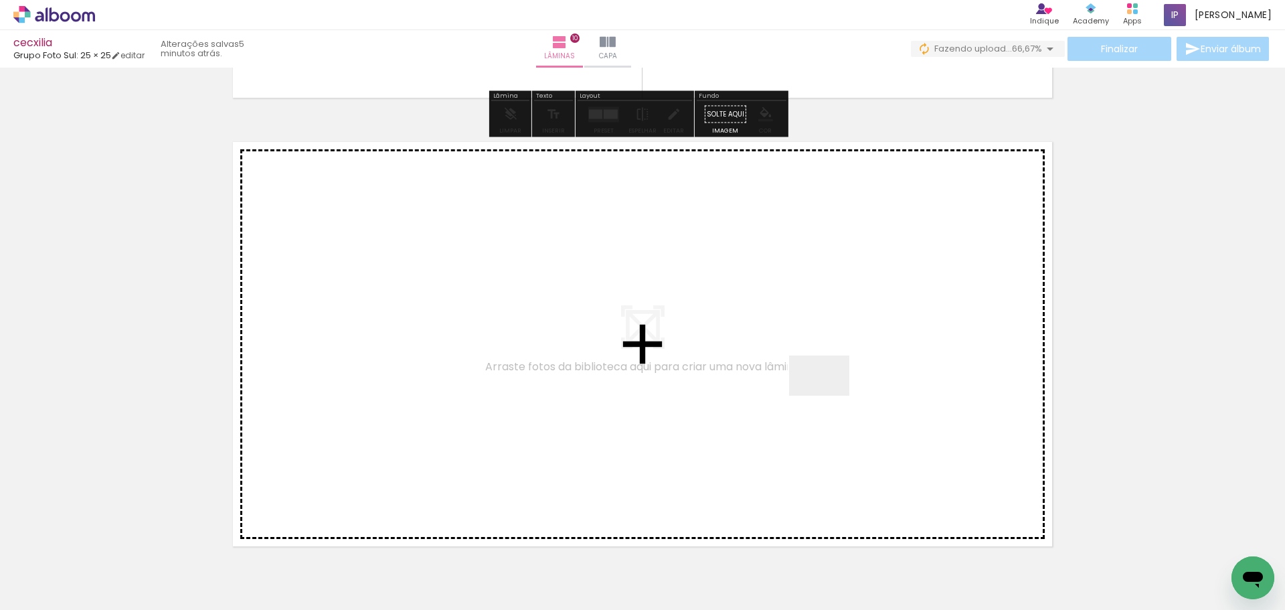
drag, startPoint x: 1165, startPoint y: 572, endPoint x: 829, endPoint y: 395, distance: 379.5
click at [829, 395] on quentale-workspace at bounding box center [642, 305] width 1285 height 610
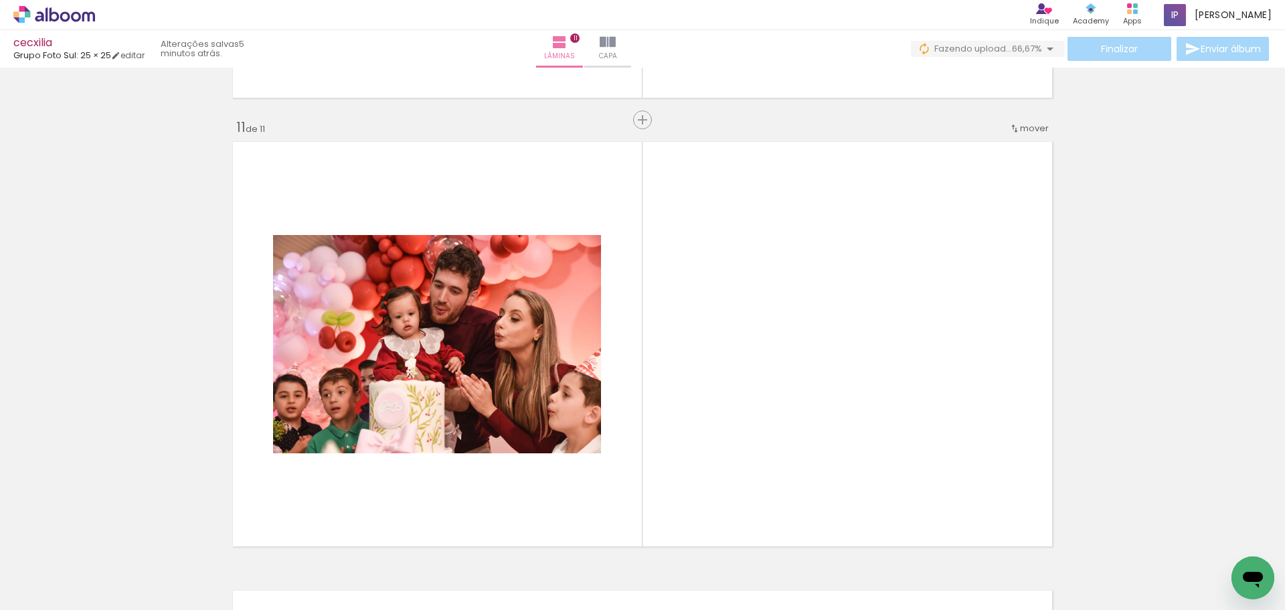
scroll to position [4500, 0]
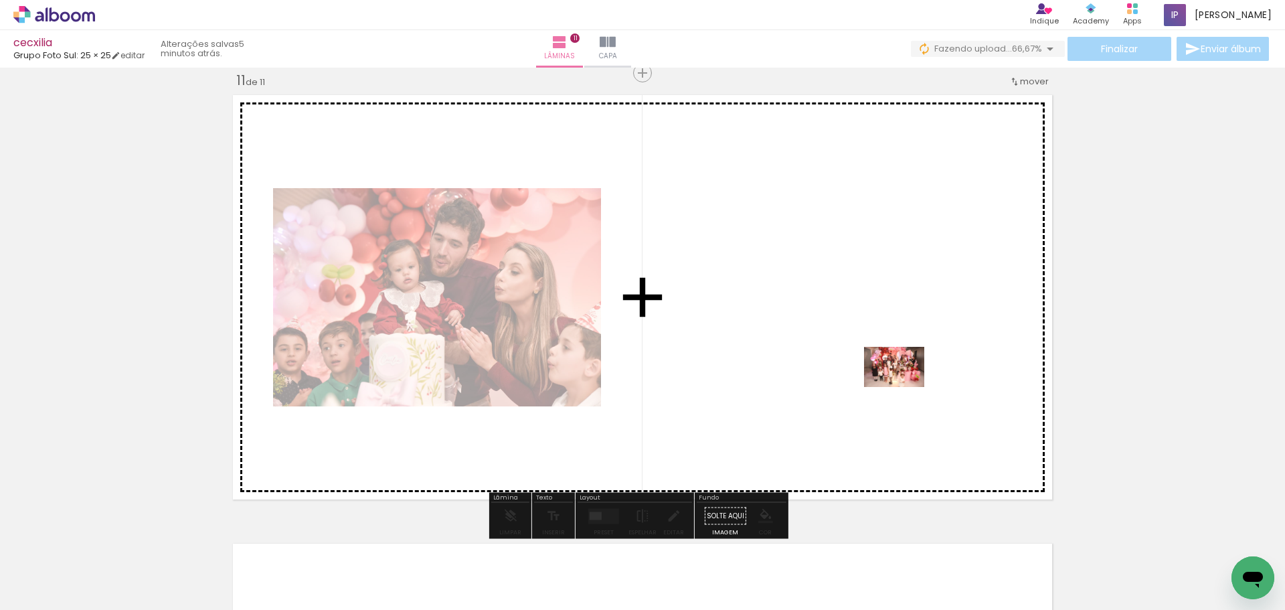
drag, startPoint x: 1166, startPoint y: 571, endPoint x: 882, endPoint y: 371, distance: 347.7
click at [882, 371] on quentale-workspace at bounding box center [642, 305] width 1285 height 610
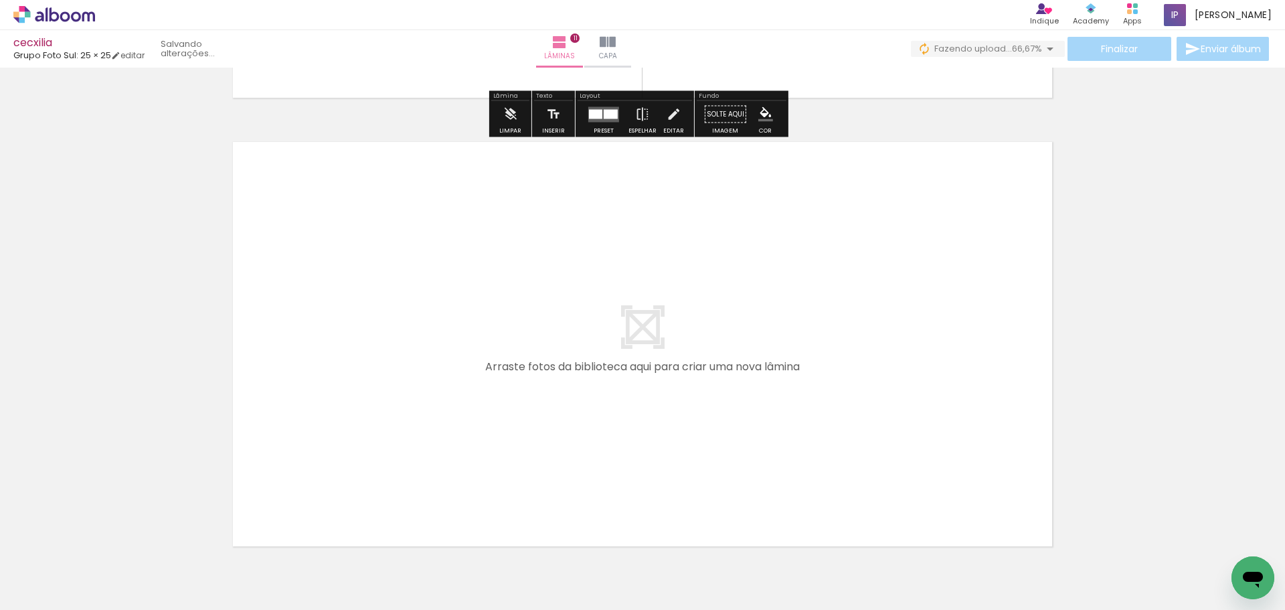
scroll to position [0, 0]
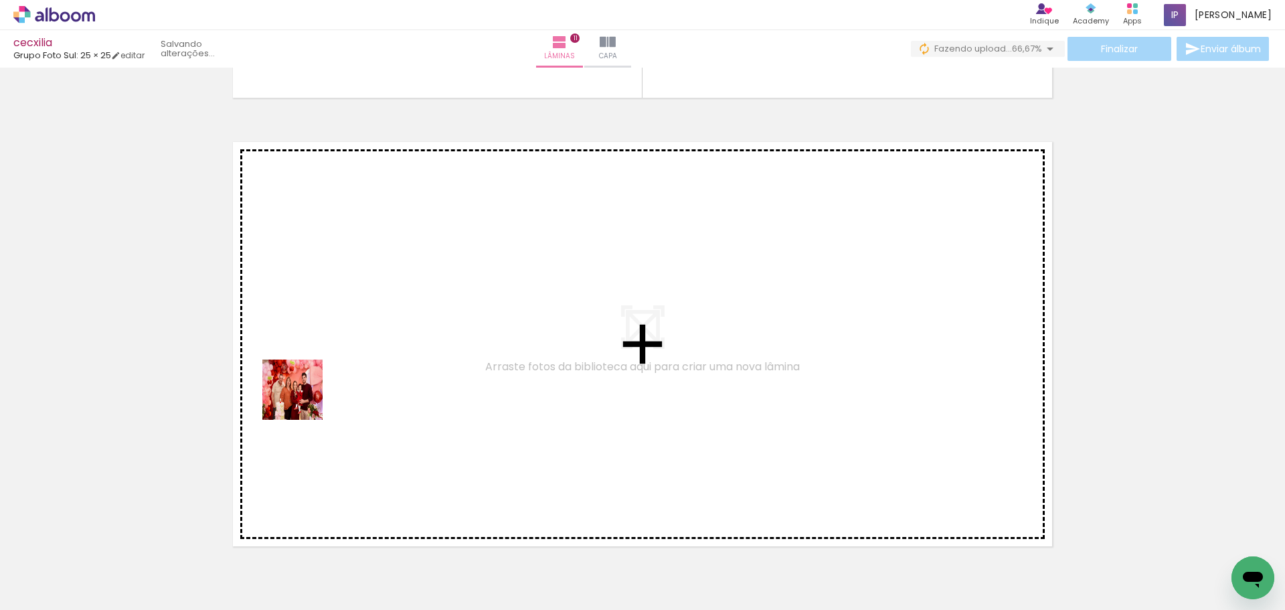
drag, startPoint x: 146, startPoint y: 567, endPoint x: 364, endPoint y: 337, distance: 316.6
click at [364, 337] on quentale-workspace at bounding box center [642, 305] width 1285 height 610
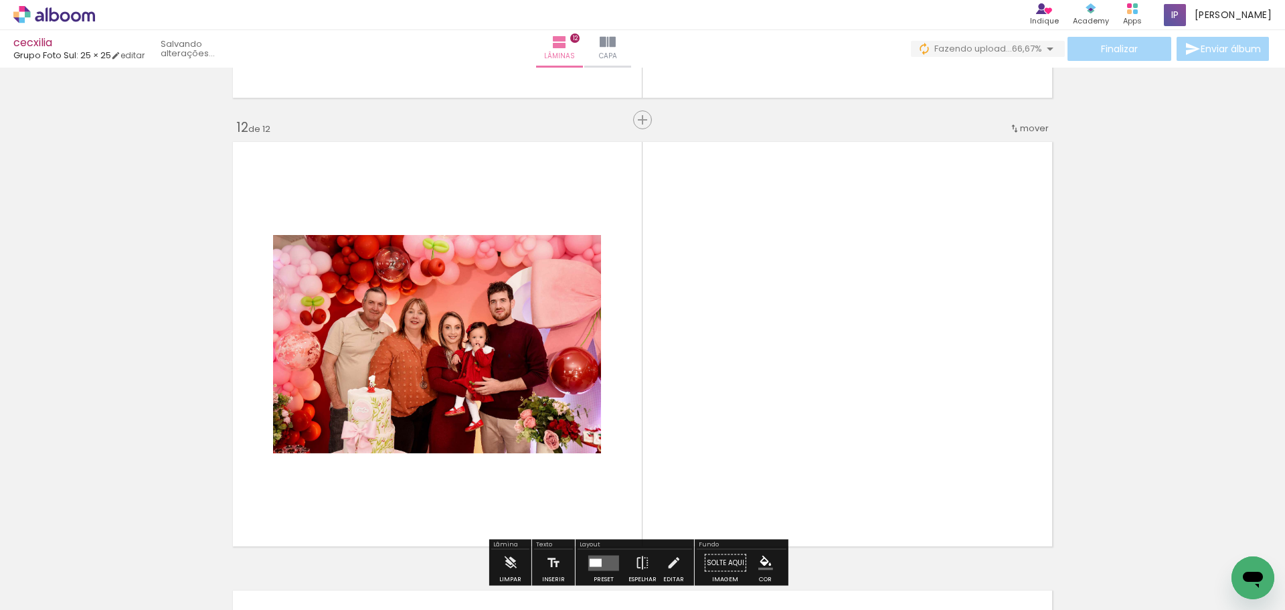
scroll to position [4948, 0]
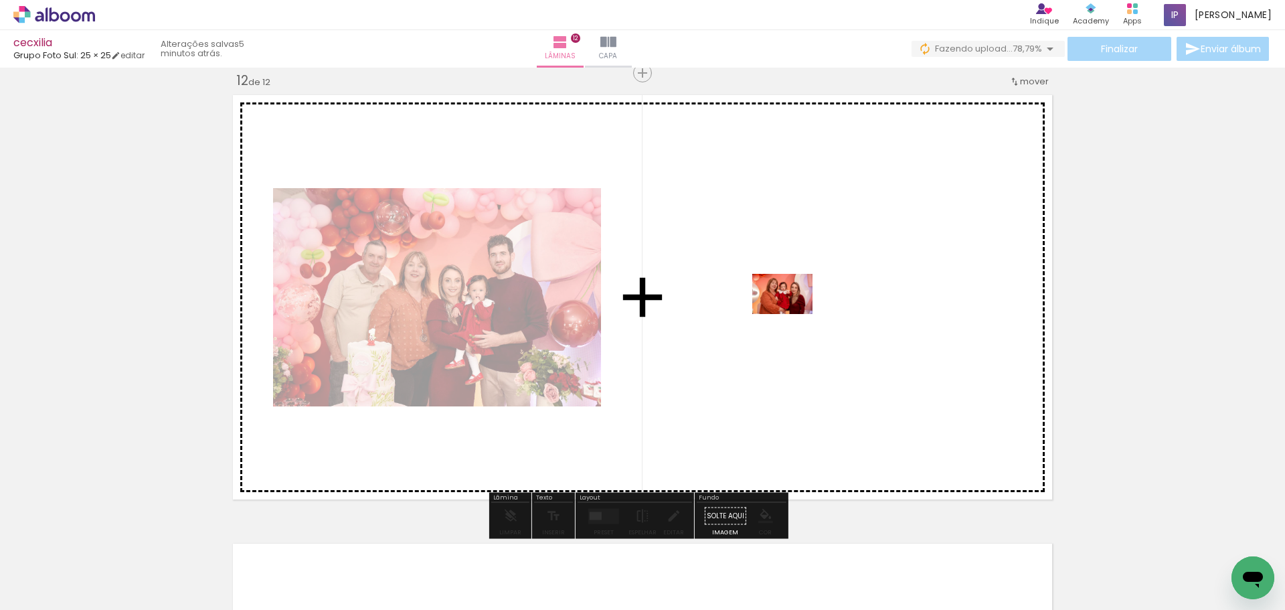
drag, startPoint x: 136, startPoint y: 577, endPoint x: 792, endPoint y: 314, distance: 707.3
click at [792, 314] on quentale-workspace at bounding box center [642, 305] width 1285 height 610
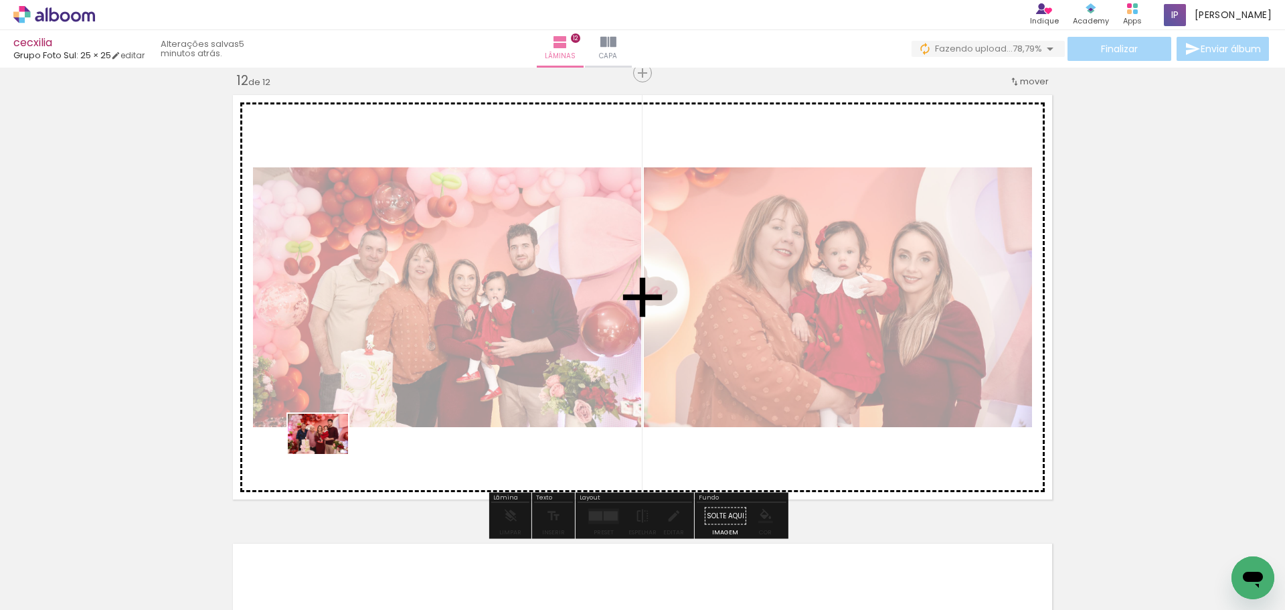
drag, startPoint x: 148, startPoint y: 577, endPoint x: 328, endPoint y: 454, distance: 218.1
click at [328, 454] on quentale-workspace at bounding box center [642, 305] width 1285 height 610
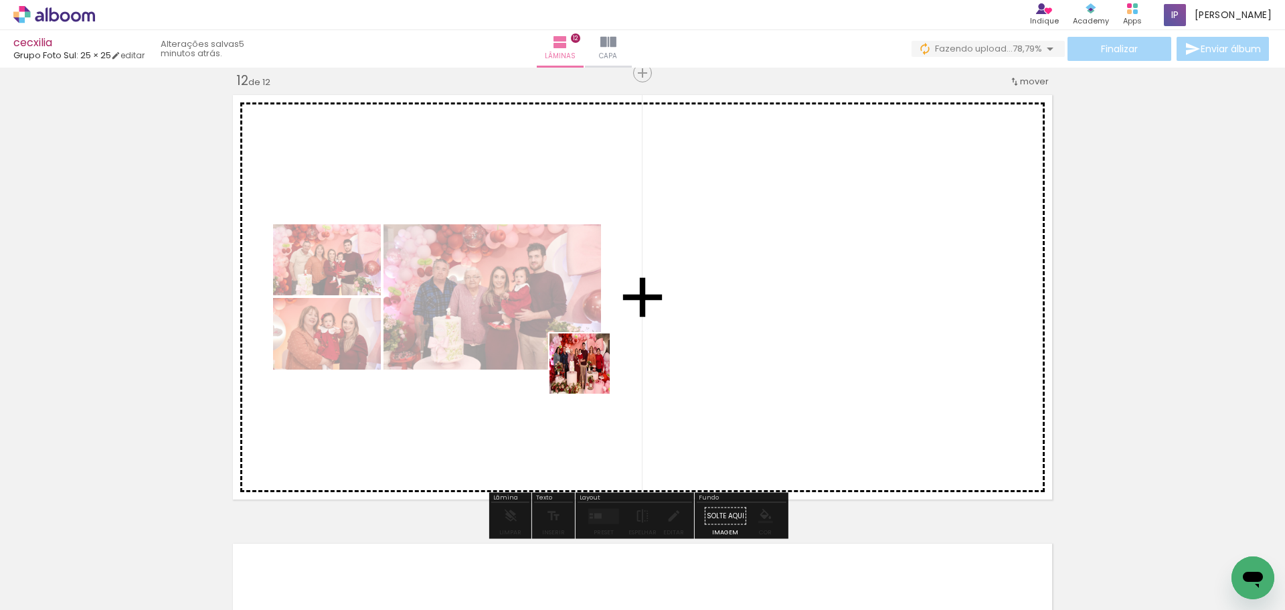
drag, startPoint x: 142, startPoint y: 573, endPoint x: 701, endPoint y: 329, distance: 609.7
click at [701, 329] on quentale-workspace at bounding box center [642, 305] width 1285 height 610
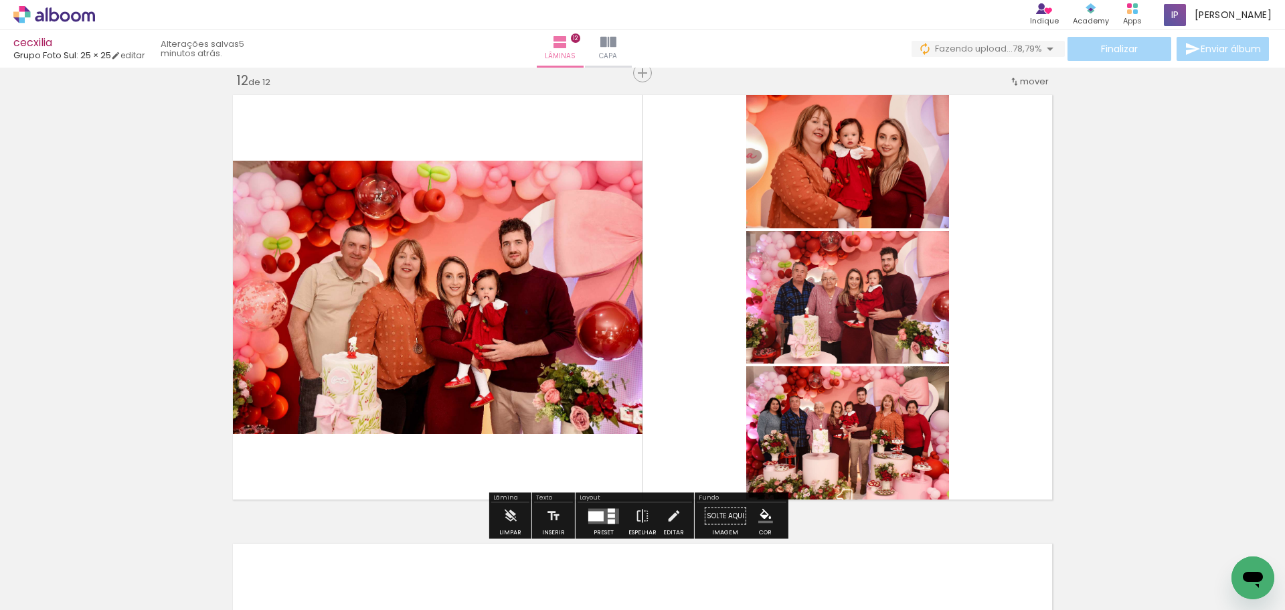
click at [152, 555] on div at bounding box center [134, 565] width 66 height 44
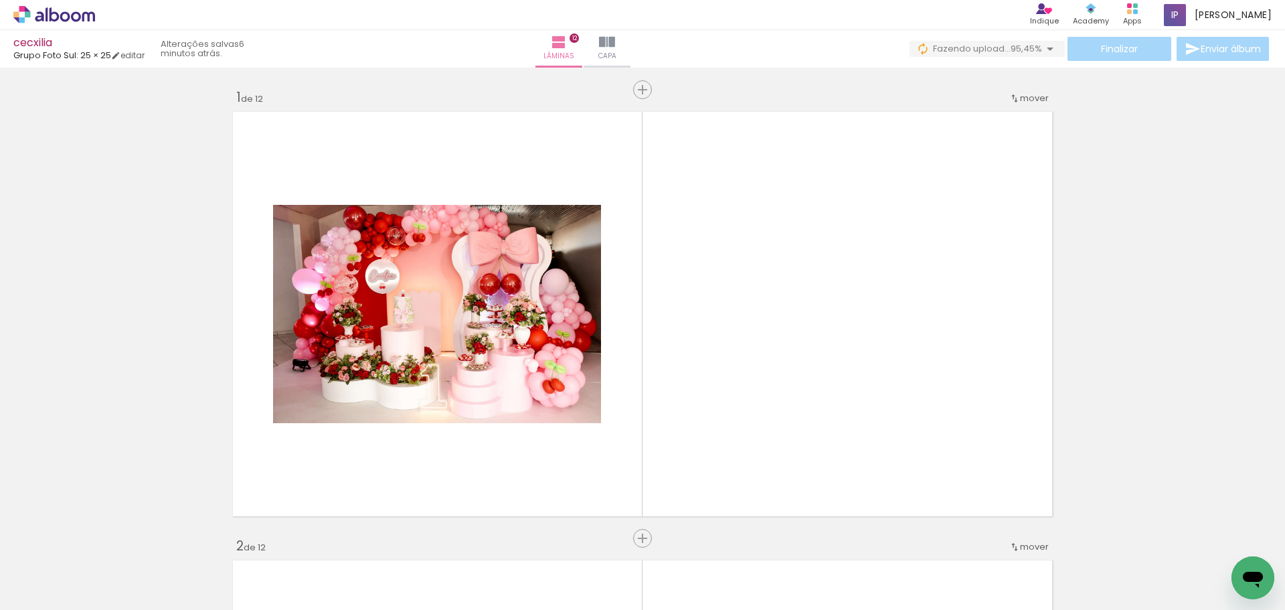
scroll to position [5349, 0]
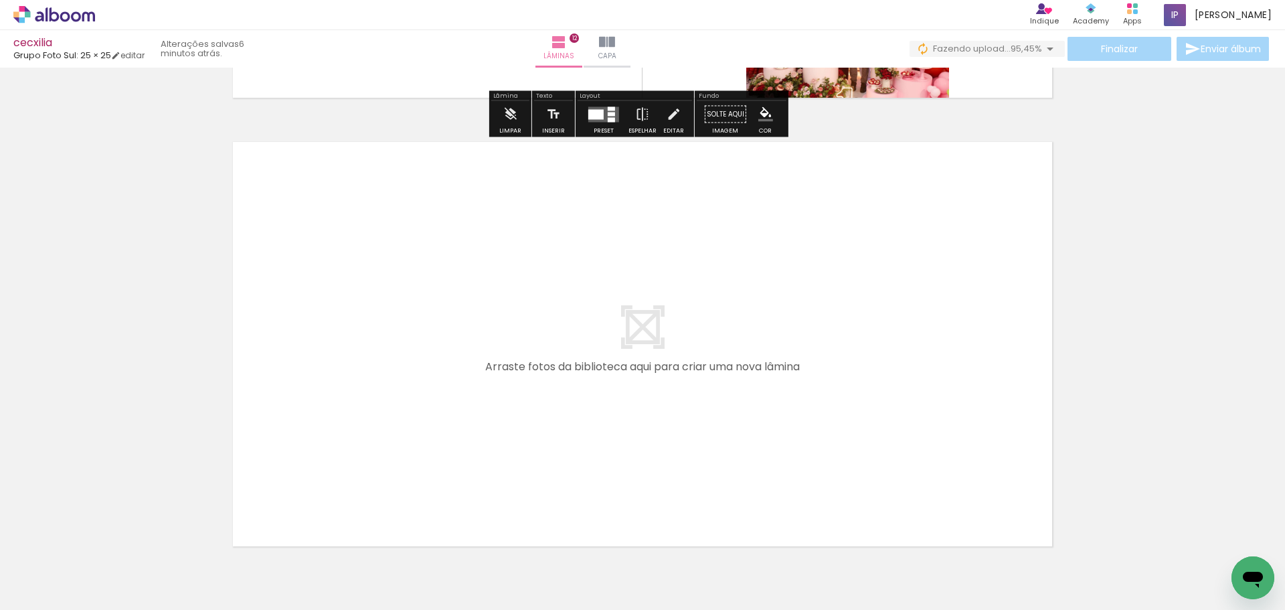
click at [420, 352] on quentale-workspace at bounding box center [642, 305] width 1285 height 610
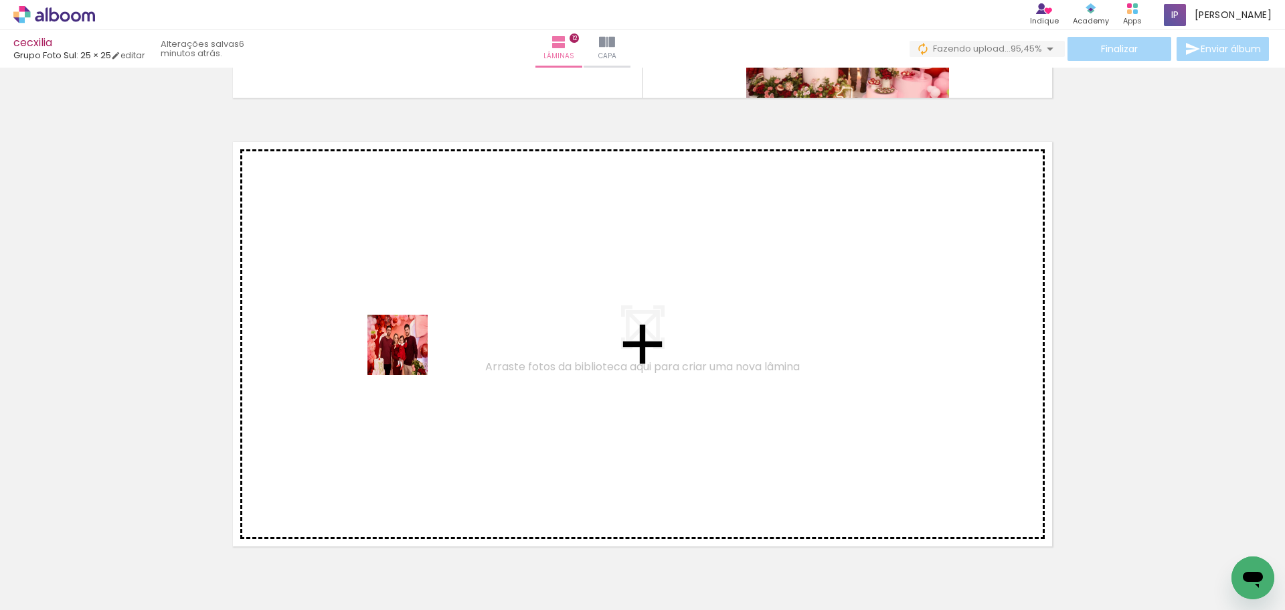
drag, startPoint x: 428, startPoint y: 402, endPoint x: 407, endPoint y: 355, distance: 51.6
click at [407, 355] on quentale-workspace at bounding box center [642, 305] width 1285 height 610
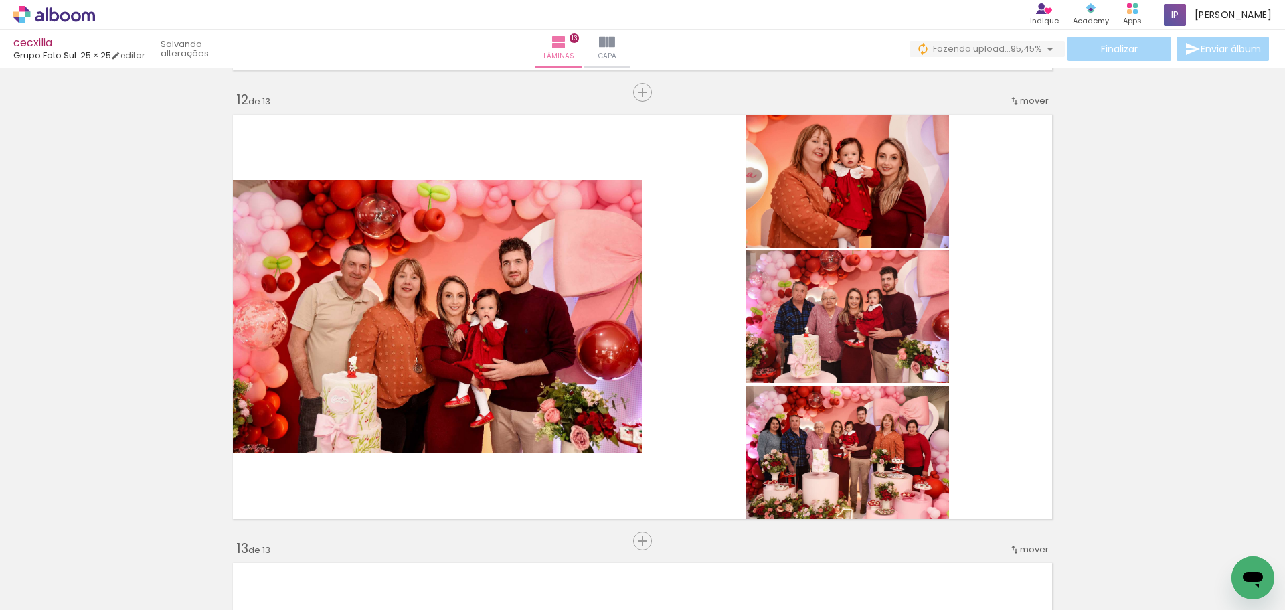
scroll to position [4928, 0]
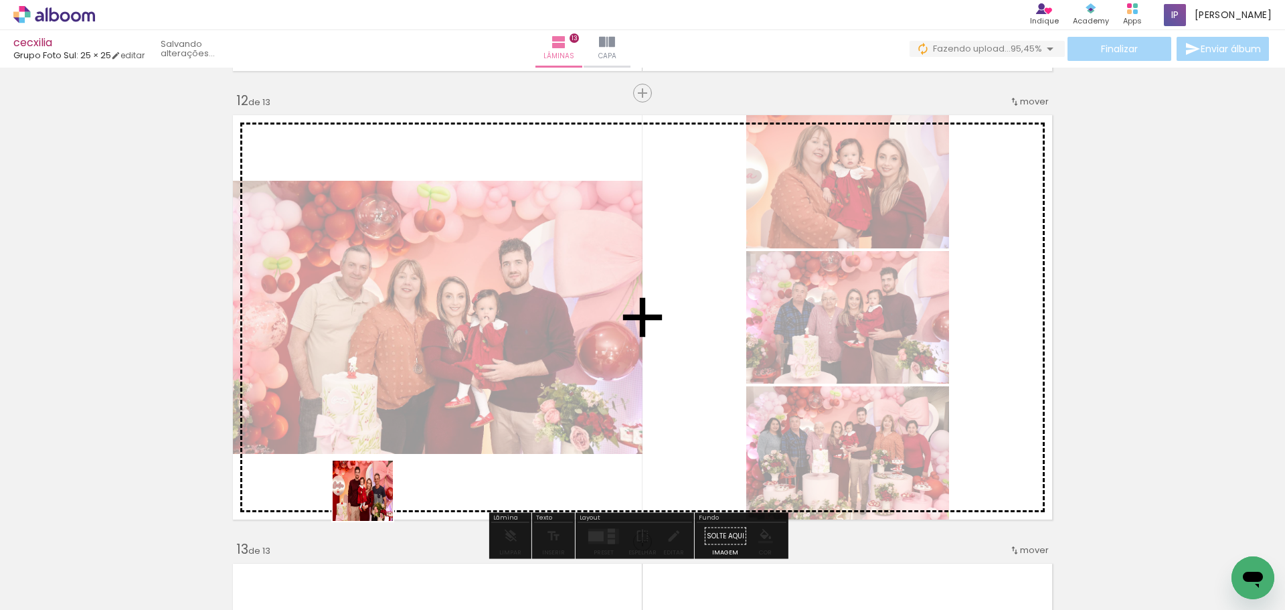
drag, startPoint x: 308, startPoint y: 581, endPoint x: 617, endPoint y: 319, distance: 404.5
click at [617, 319] on quentale-workspace at bounding box center [642, 305] width 1285 height 610
